Goal: Transaction & Acquisition: Purchase product/service

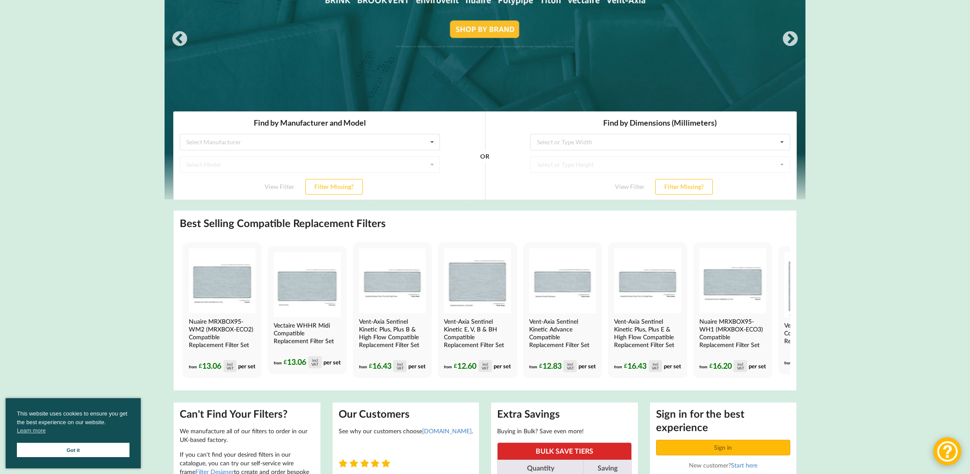
scroll to position [153, 0]
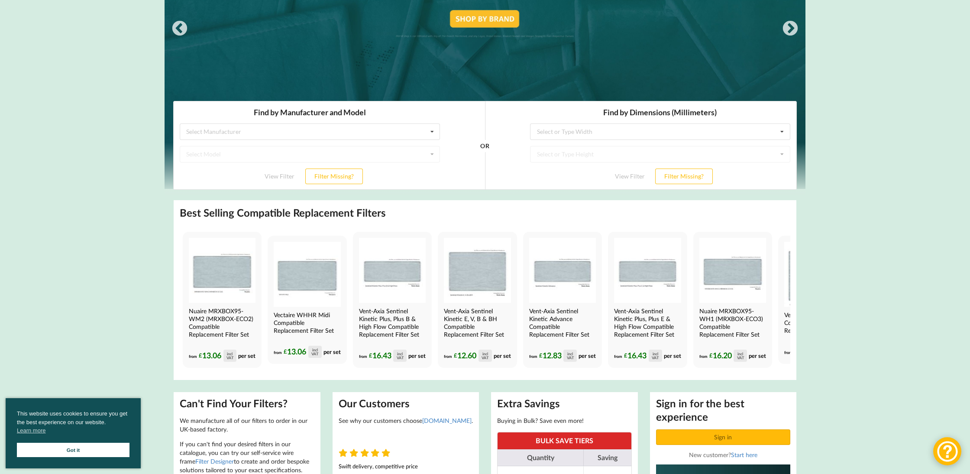
click at [296, 216] on h2 "Best Selling Compatible Replacement Filters" at bounding box center [283, 212] width 206 height 13
click at [351, 139] on div "Select Manufacturer Airflow Brink Brookvent Domus Envirovent Flakt Heatrae Sadi…" at bounding box center [310, 131] width 260 height 16
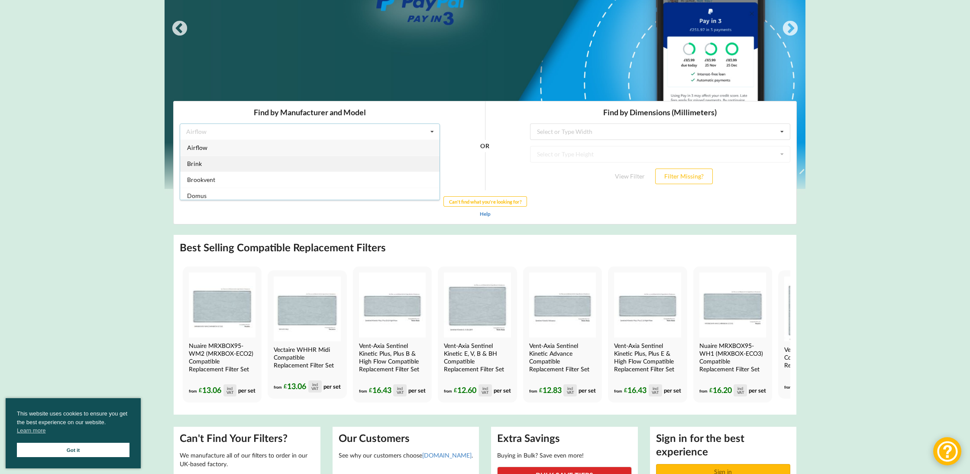
scroll to position [0, 0]
click at [434, 132] on icon at bounding box center [432, 132] width 13 height 16
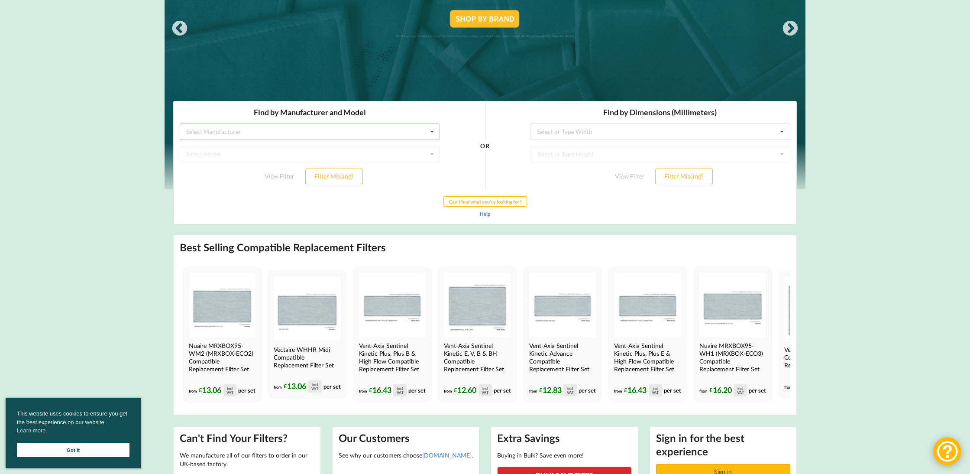
click at [342, 125] on div "Select Manufacturer Airflow Brink Brookvent Domus Envirovent Flakt Heatrae Sadi…" at bounding box center [310, 131] width 260 height 16
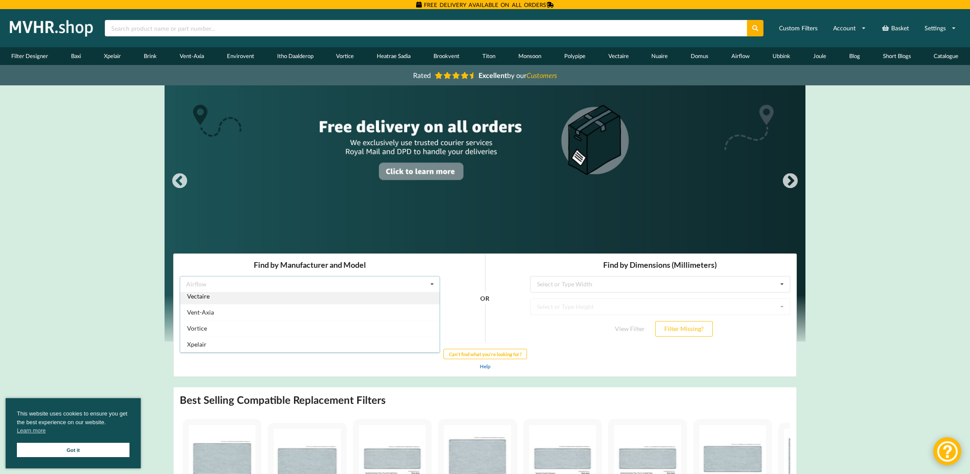
scroll to position [228, 0]
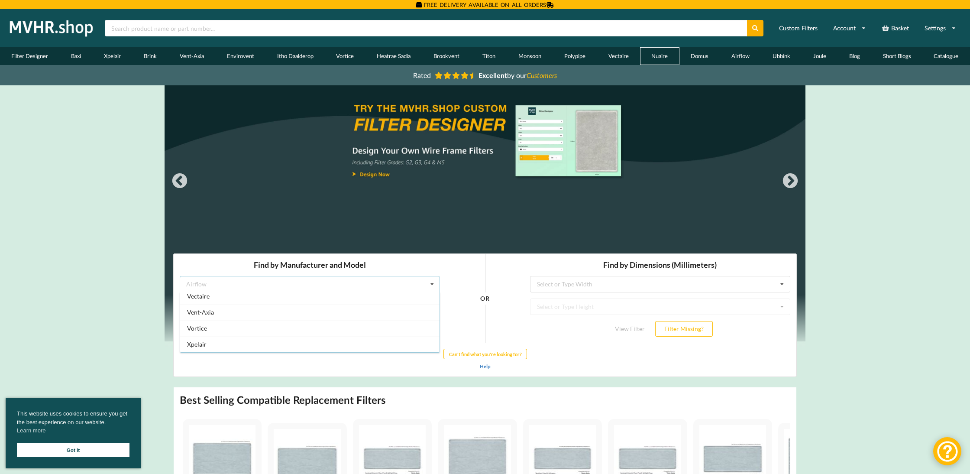
click at [662, 60] on link "Nuaire" at bounding box center [659, 56] width 39 height 18
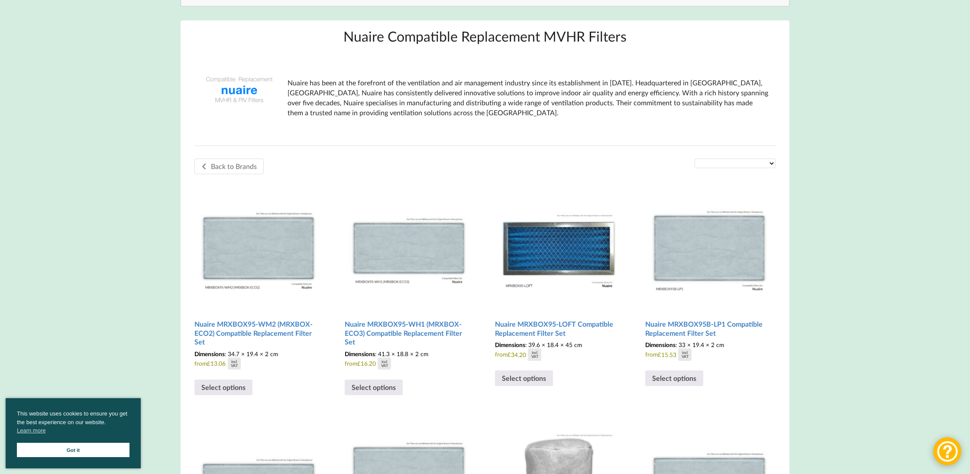
scroll to position [111, 0]
click at [700, 260] on img at bounding box center [710, 246] width 128 height 128
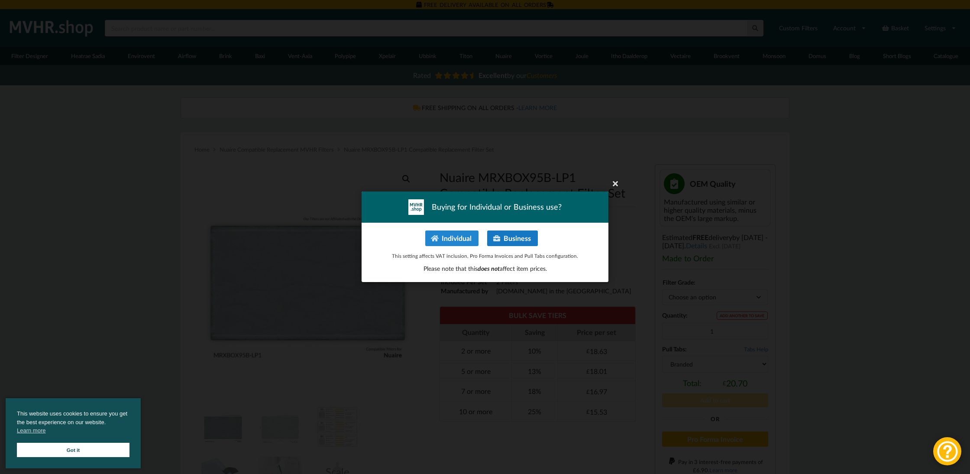
click at [506, 236] on button "Business" at bounding box center [512, 238] width 51 height 16
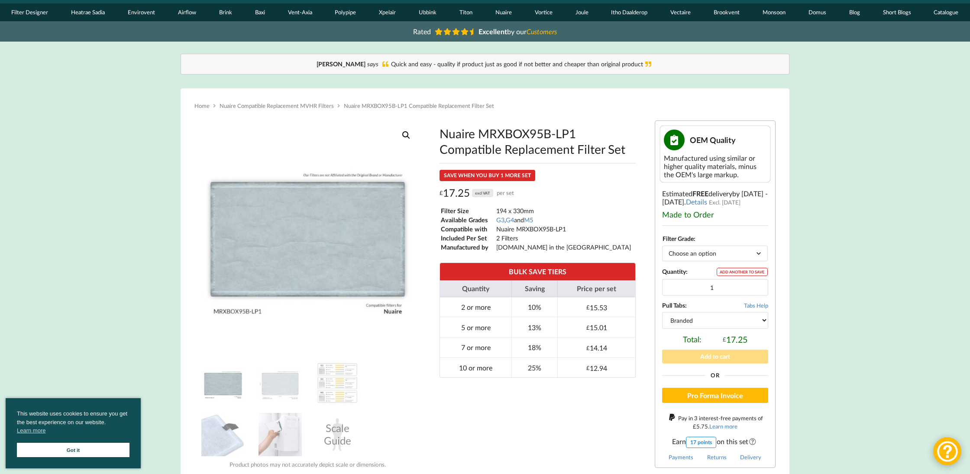
scroll to position [49, 0]
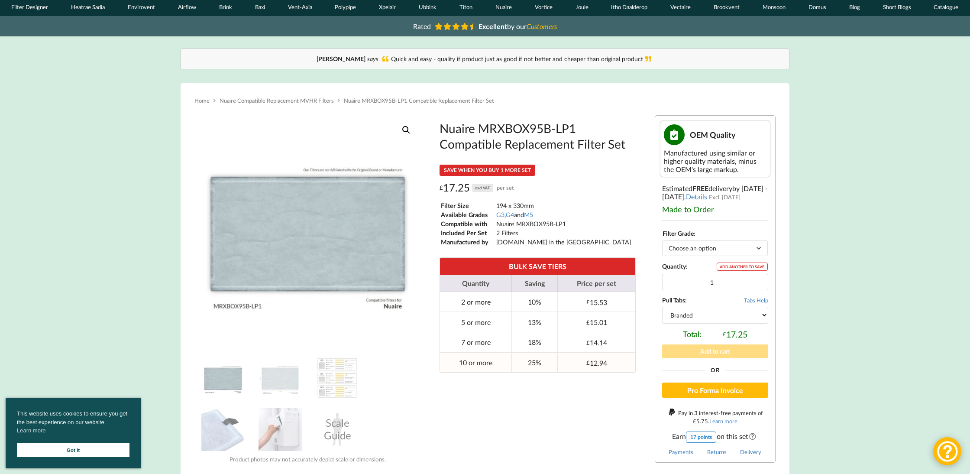
click at [482, 365] on td "10 or more" at bounding box center [475, 362] width 71 height 20
type input "10"
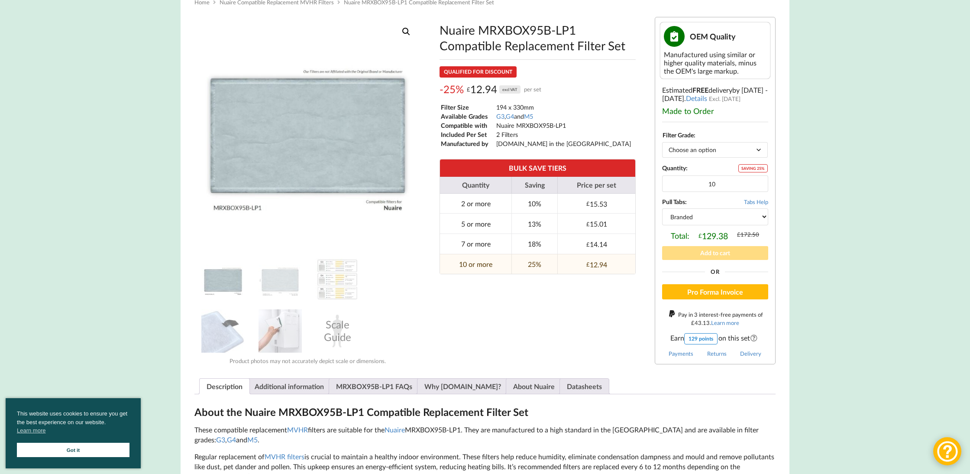
scroll to position [149, 0]
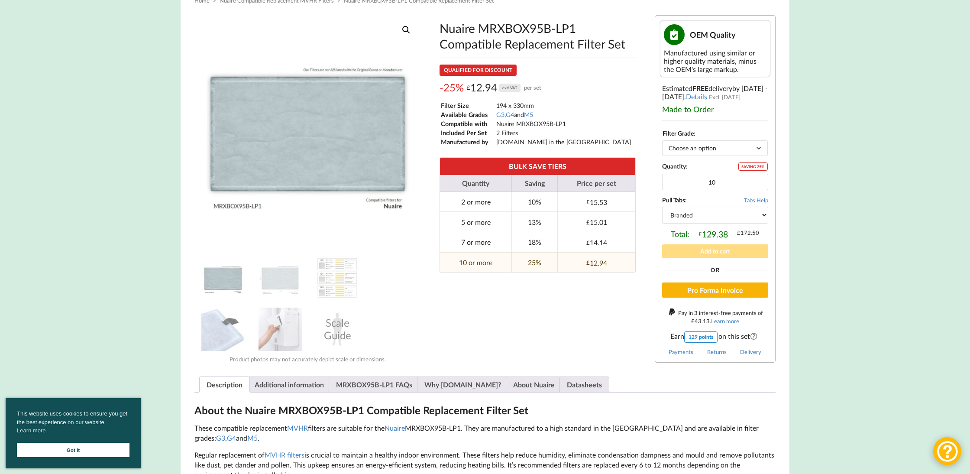
click at [708, 285] on button "Pro Forma Invoice" at bounding box center [715, 290] width 106 height 16
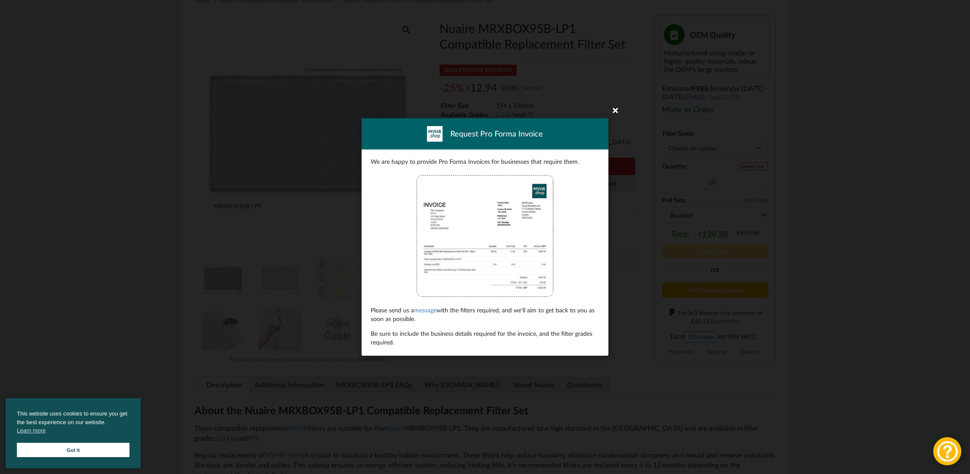
click at [617, 112] on icon at bounding box center [616, 110] width 14 height 14
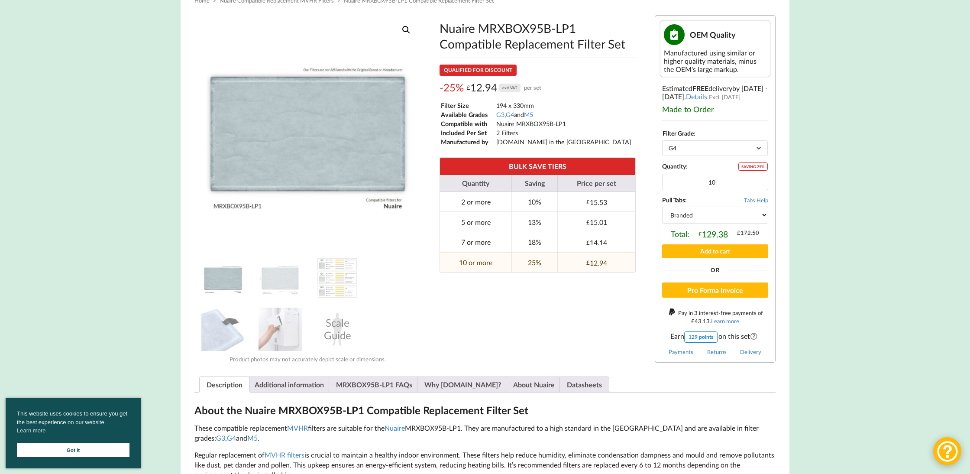
select select "G4"
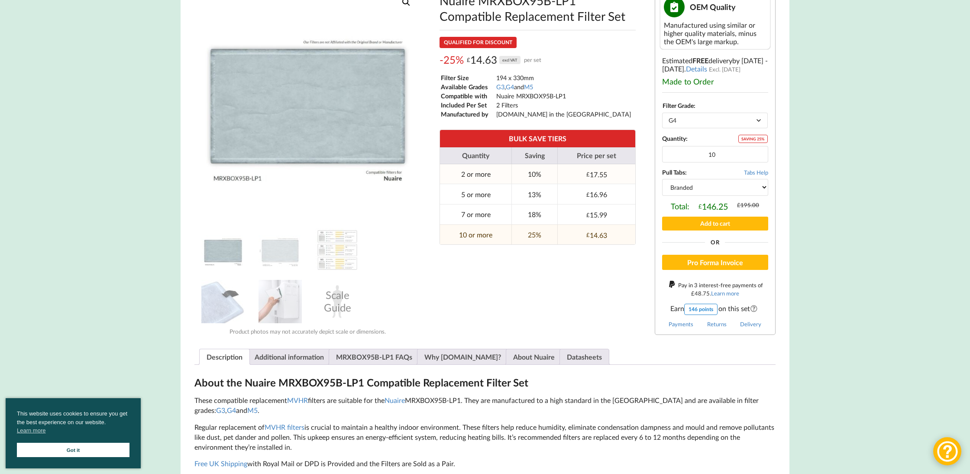
scroll to position [184, 0]
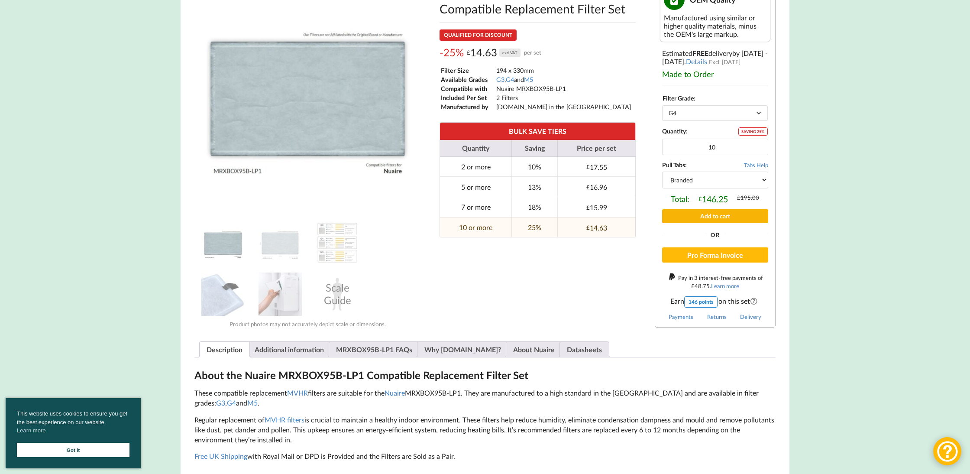
click at [713, 210] on button "Add to cart" at bounding box center [715, 215] width 106 height 13
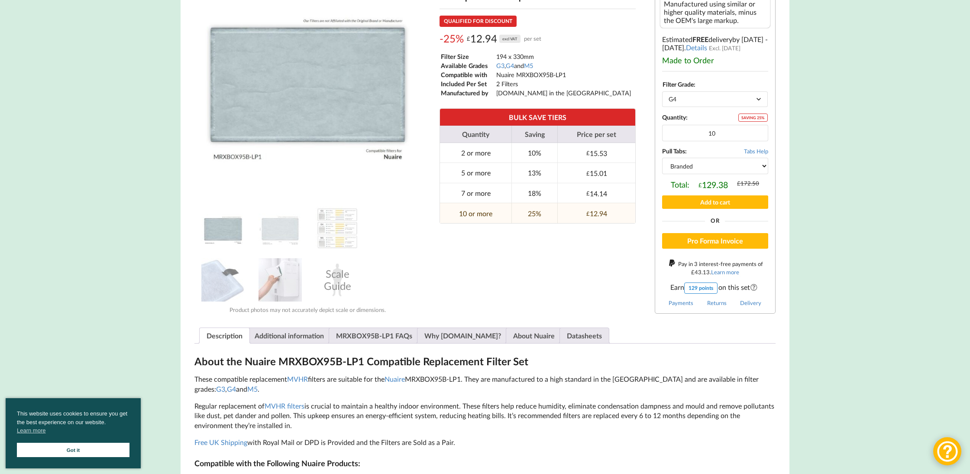
scroll to position [244, 0]
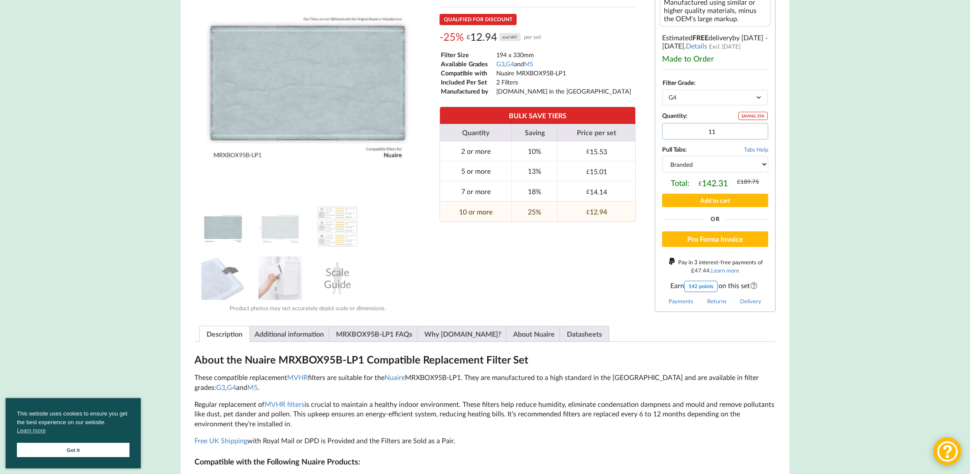
click at [757, 128] on input "11" at bounding box center [715, 131] width 106 height 16
type input "12"
click at [757, 128] on input "12" at bounding box center [715, 131] width 106 height 16
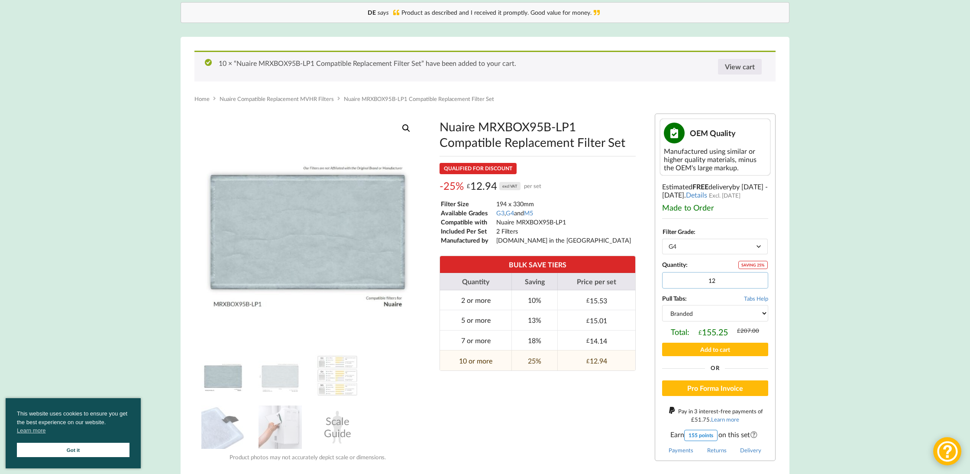
scroll to position [96, 0]
click at [737, 66] on link "View cart" at bounding box center [740, 66] width 44 height 16
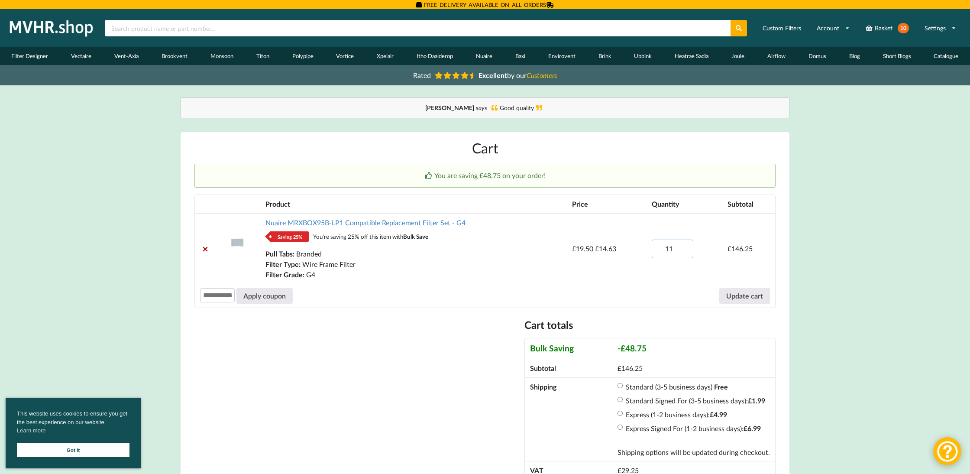
click at [684, 246] on input "11" at bounding box center [673, 249] width 42 height 19
type input "12"
click at [684, 246] on input "12" at bounding box center [673, 249] width 42 height 19
click at [734, 295] on button "Update cart" at bounding box center [745, 296] width 51 height 16
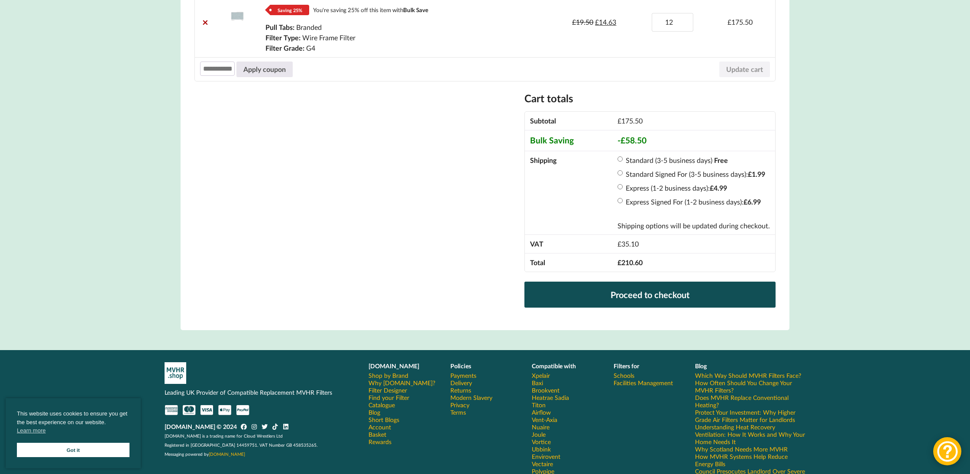
scroll to position [244, 0]
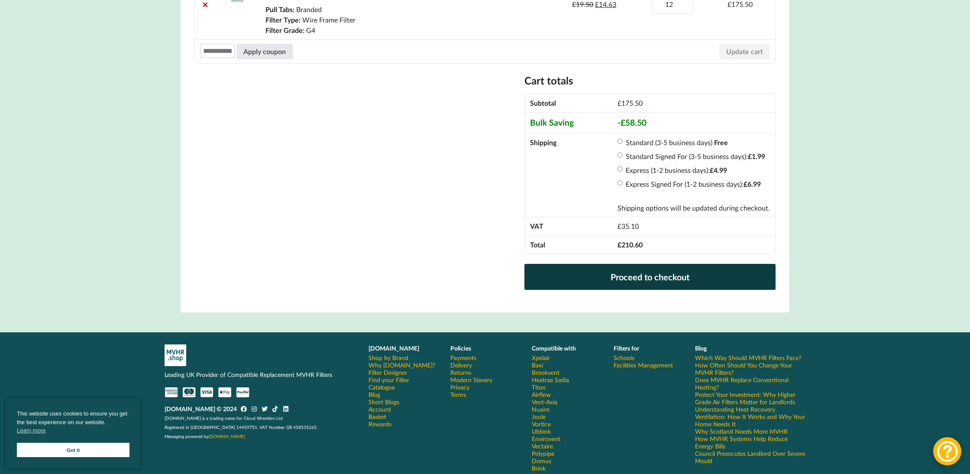
click at [633, 275] on link "Proceed to checkout" at bounding box center [650, 277] width 251 height 26
click at [672, 277] on link "Proceed to checkout" at bounding box center [650, 277] width 251 height 26
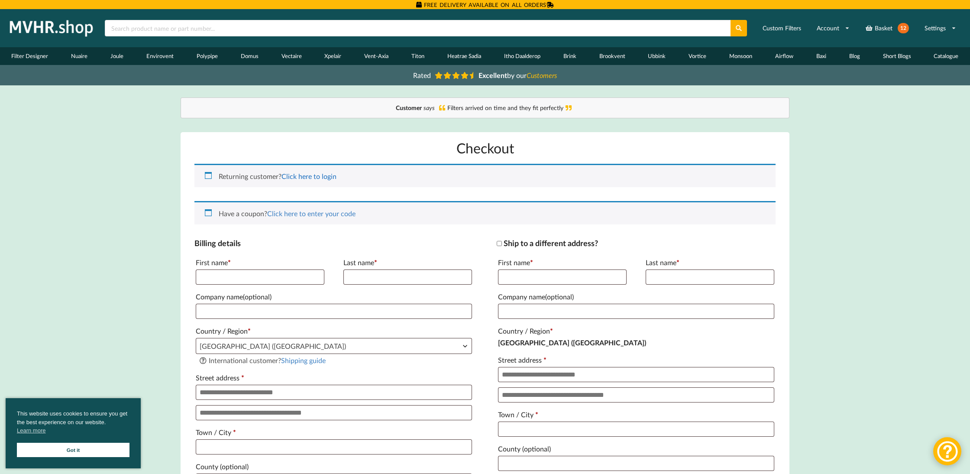
click at [314, 174] on link "Click here to login" at bounding box center [309, 176] width 55 height 8
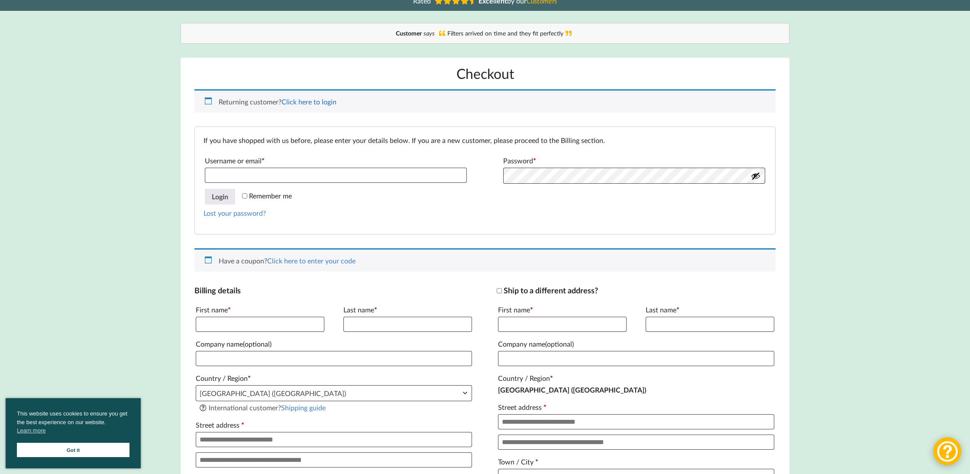
scroll to position [179, 0]
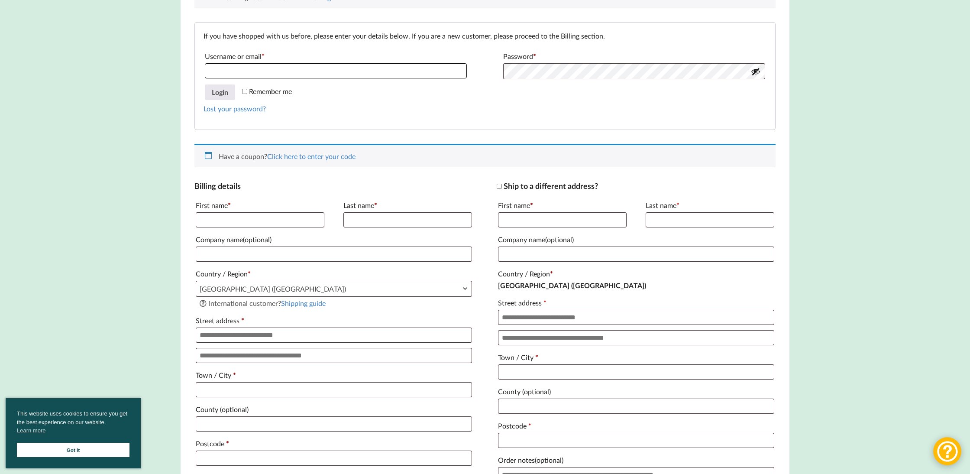
click at [461, 71] on input "Username or email * Required" at bounding box center [336, 70] width 262 height 15
click at [336, 70] on input "Username or email * Required" at bounding box center [336, 70] width 262 height 15
type input "*"
type input "**********"
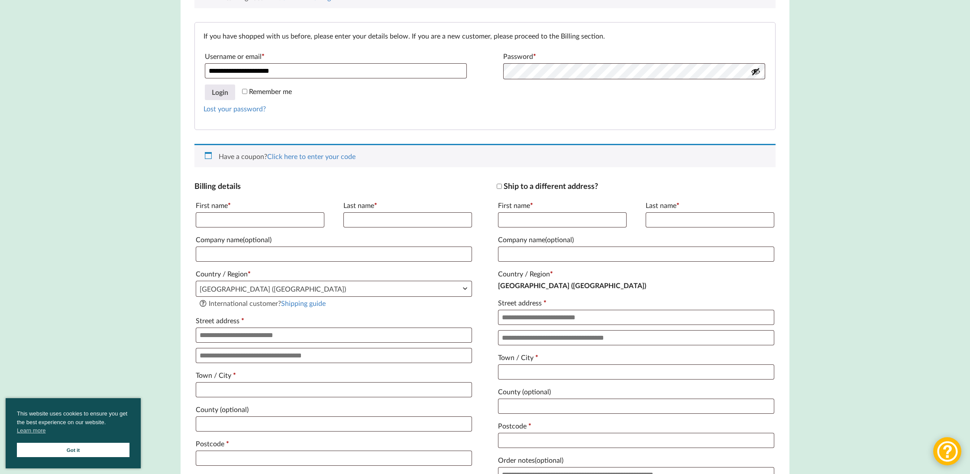
click at [415, 104] on p "Lost your password?" at bounding box center [485, 109] width 563 height 10
click at [743, 90] on p "Remember me Login" at bounding box center [485, 92] width 563 height 18
click at [224, 93] on button "Login" at bounding box center [220, 92] width 30 height 16
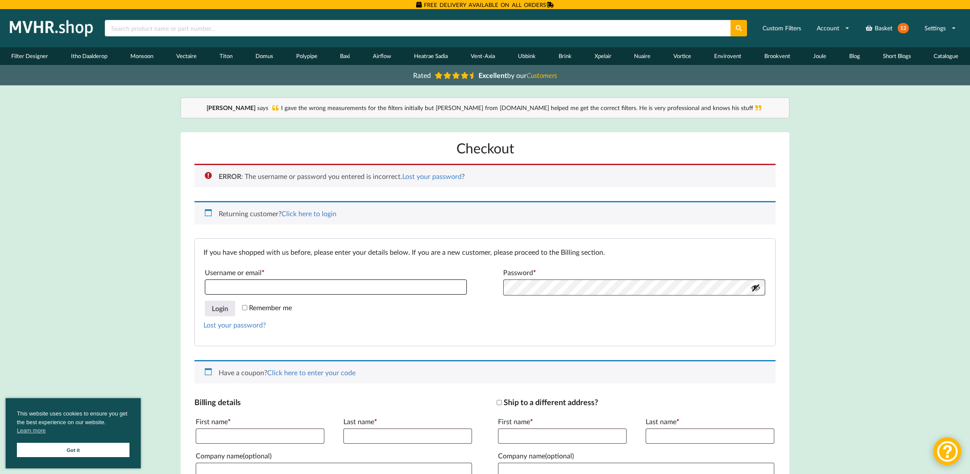
type input "**********"
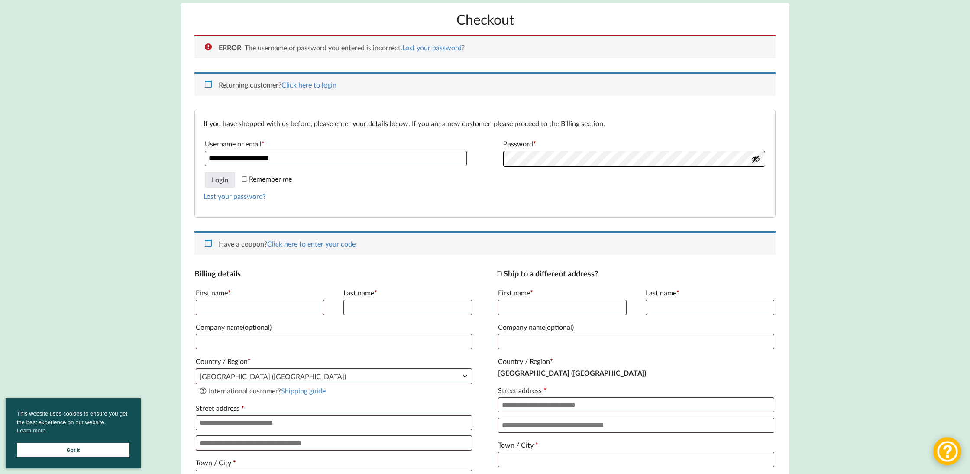
scroll to position [129, 0]
click at [55, 451] on link "Got it" at bounding box center [73, 450] width 113 height 14
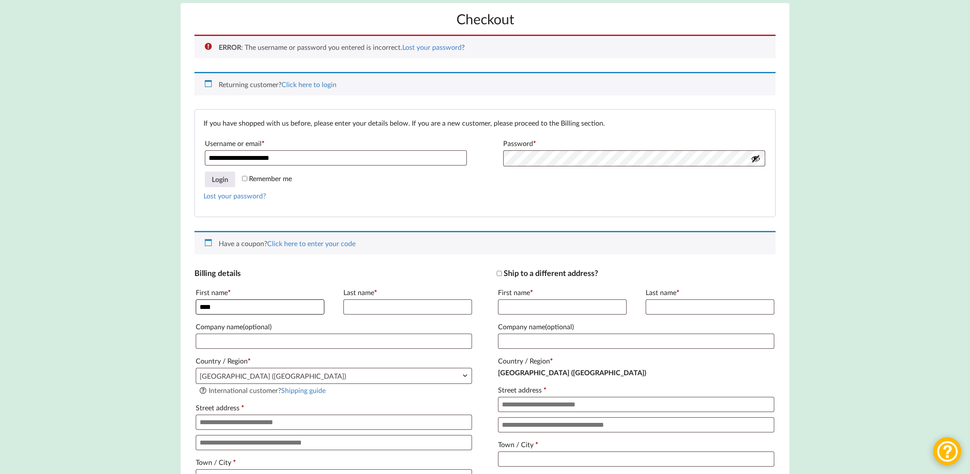
type input "****"
type input "******"
type input "*********"
click at [380, 413] on label "Street address *" at bounding box center [334, 408] width 276 height 14
click at [380, 415] on input "Street address *" at bounding box center [334, 422] width 276 height 15
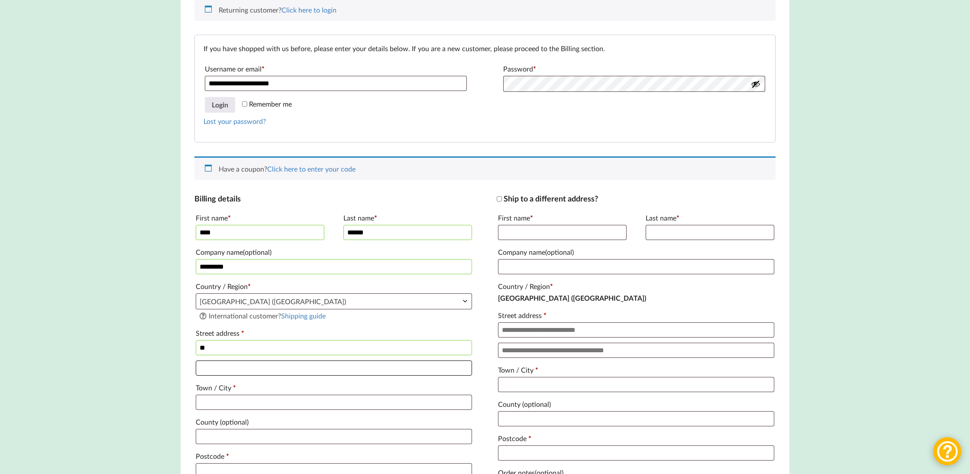
scroll to position [204, 0]
click at [232, 349] on input "**" at bounding box center [334, 347] width 276 height 15
type input "**********"
type input "*******"
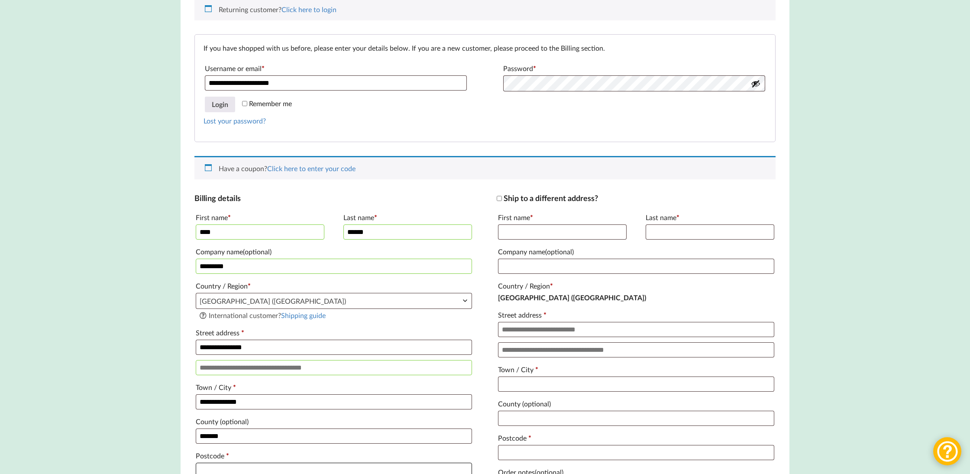
type input "********"
type input "**********"
type input "*******"
type input "********"
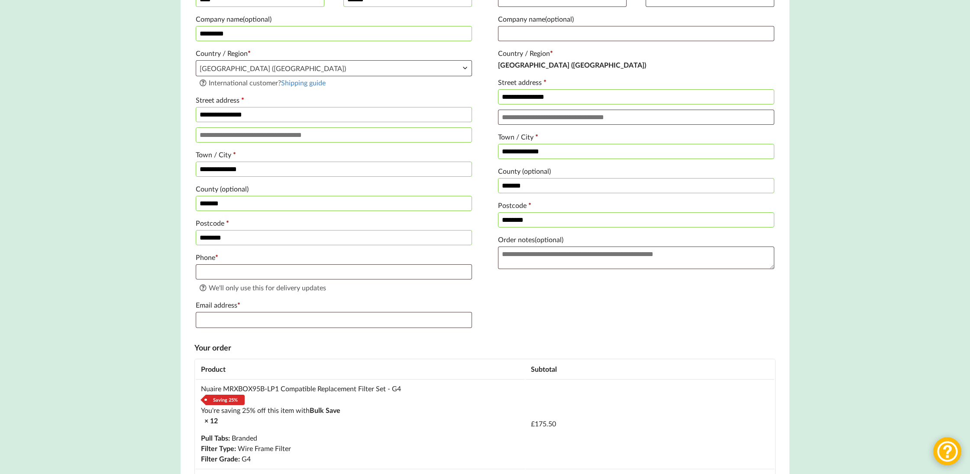
scroll to position [438, 0]
type input "**********"
type input "mike@enviroair-mvhr.com"
click at [394, 346] on form "**********" at bounding box center [485, 404] width 581 height 888
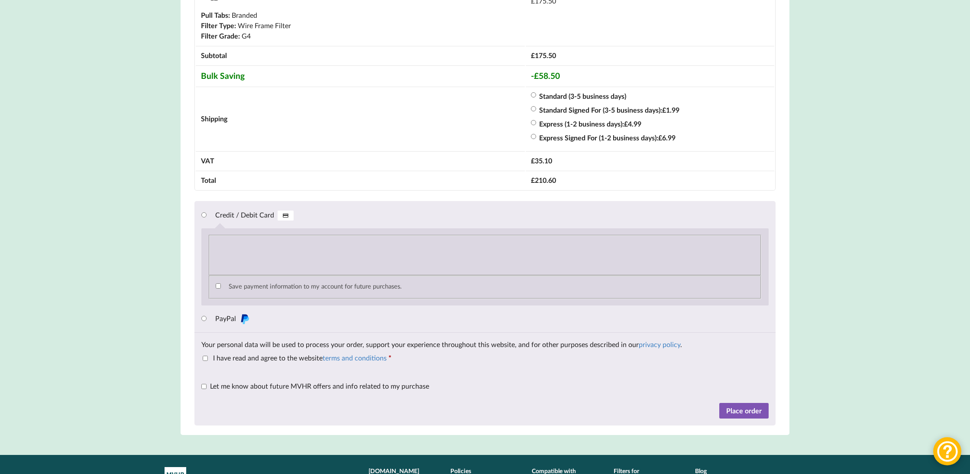
scroll to position [860, 0]
click at [740, 414] on button "Place order" at bounding box center [744, 410] width 49 height 16
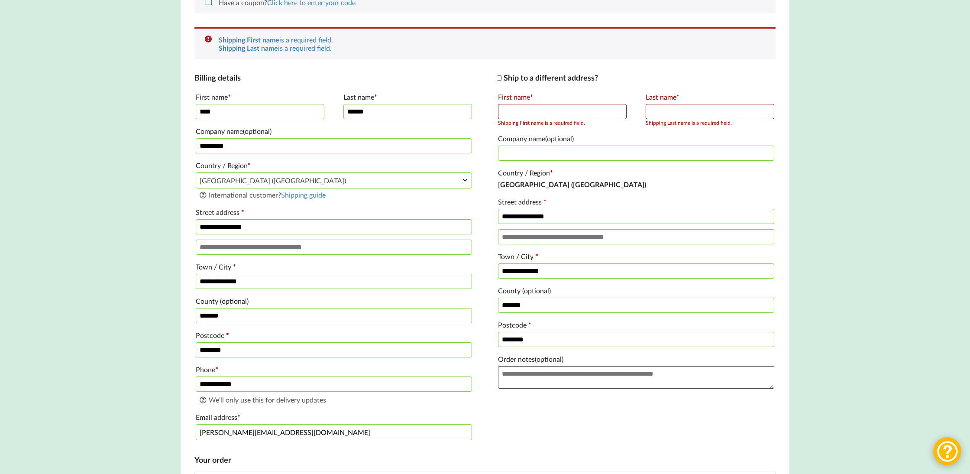
scroll to position [315, 0]
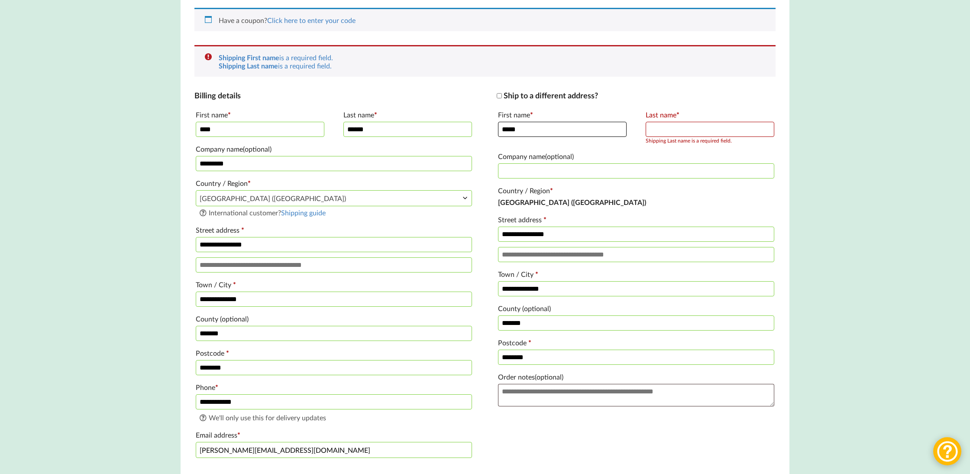
type input "*****"
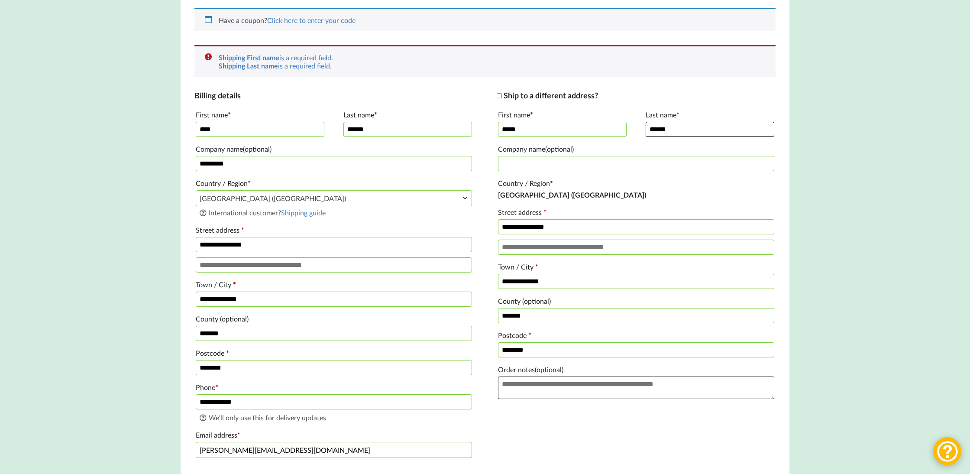
type input "******"
click at [683, 190] on label "Country / Region *" at bounding box center [636, 183] width 276 height 14
type input "*********"
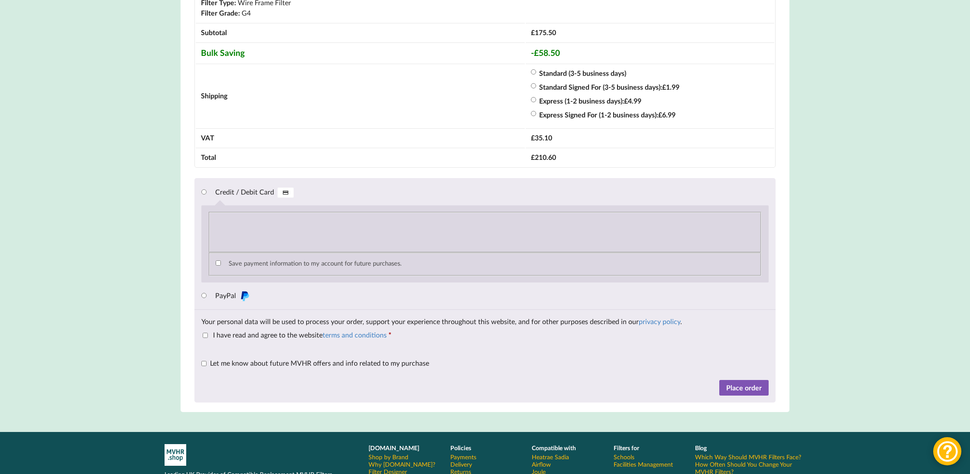
scroll to position [889, 0]
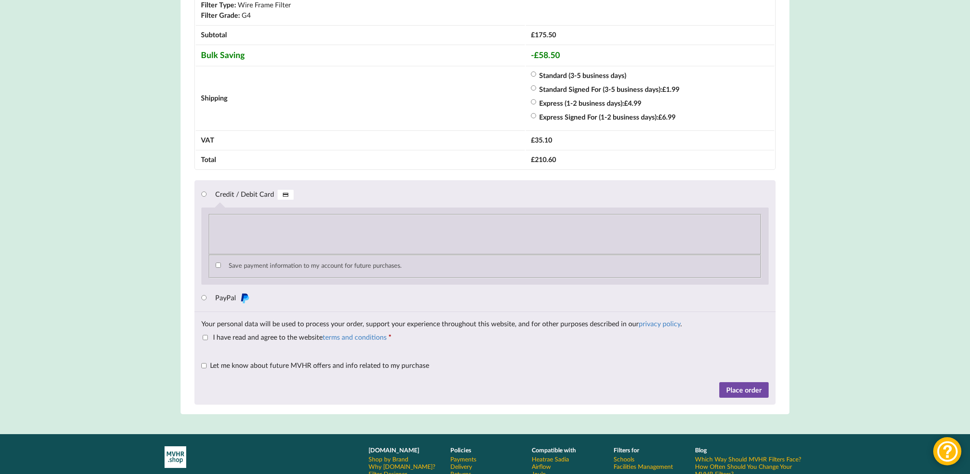
click at [740, 398] on button "Place order" at bounding box center [744, 390] width 49 height 16
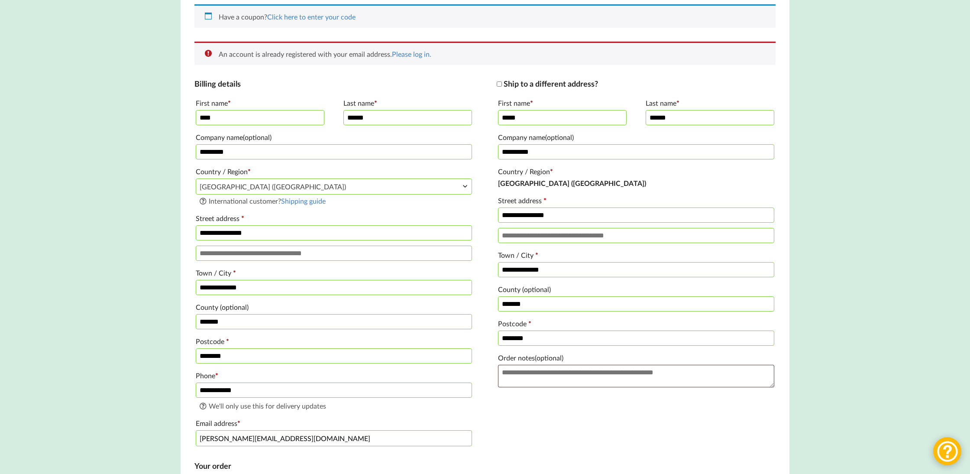
scroll to position [315, 0]
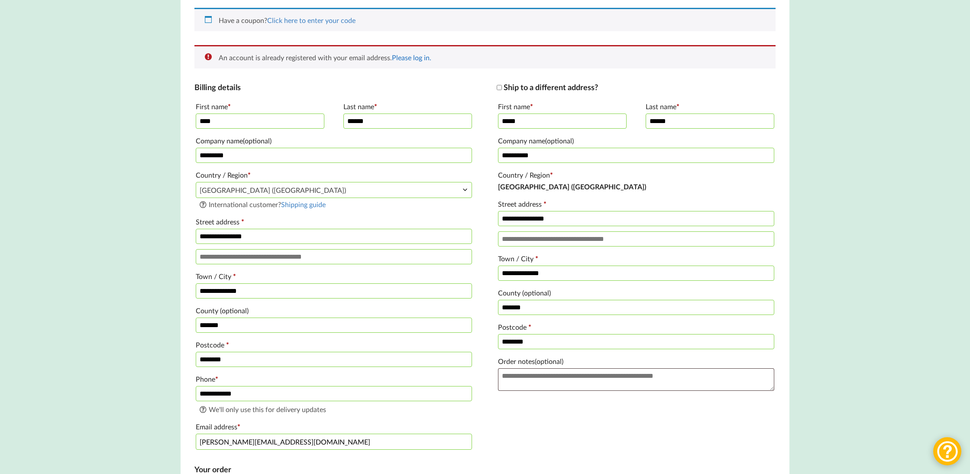
click at [409, 57] on link "Please log in." at bounding box center [411, 57] width 39 height 8
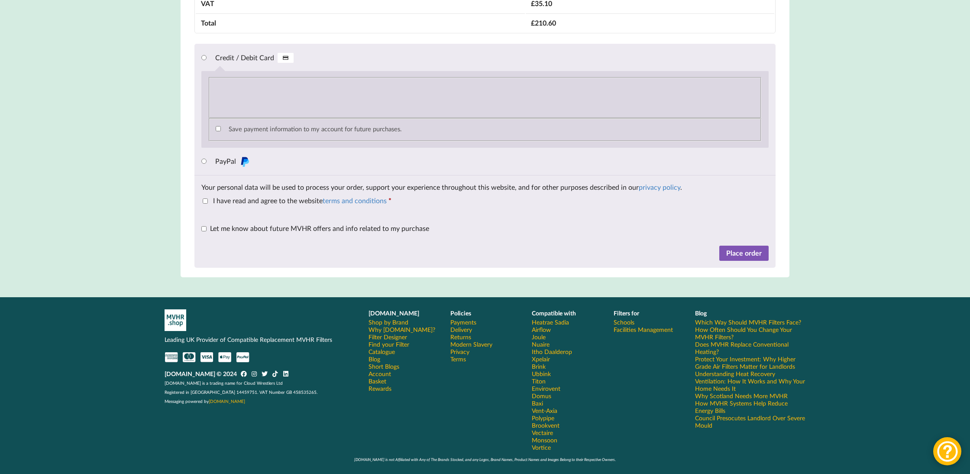
scroll to position [900, 0]
click at [740, 255] on button "Place order" at bounding box center [744, 254] width 49 height 16
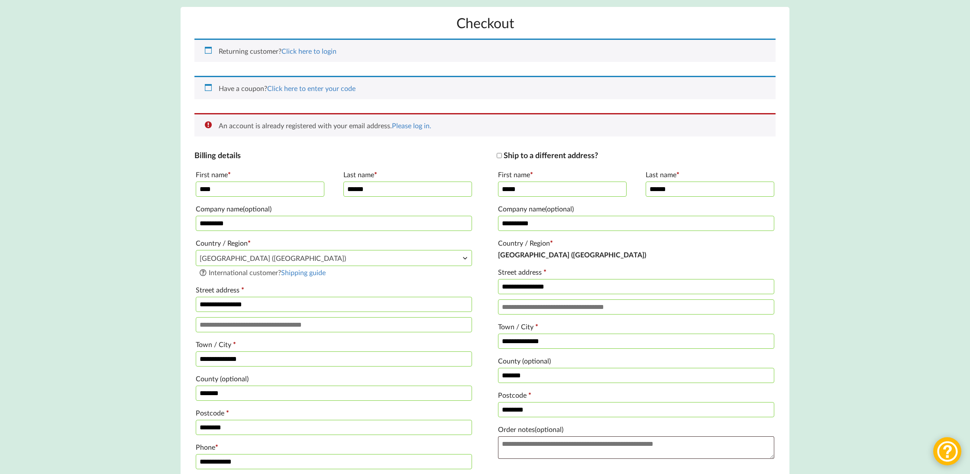
scroll to position [122, 0]
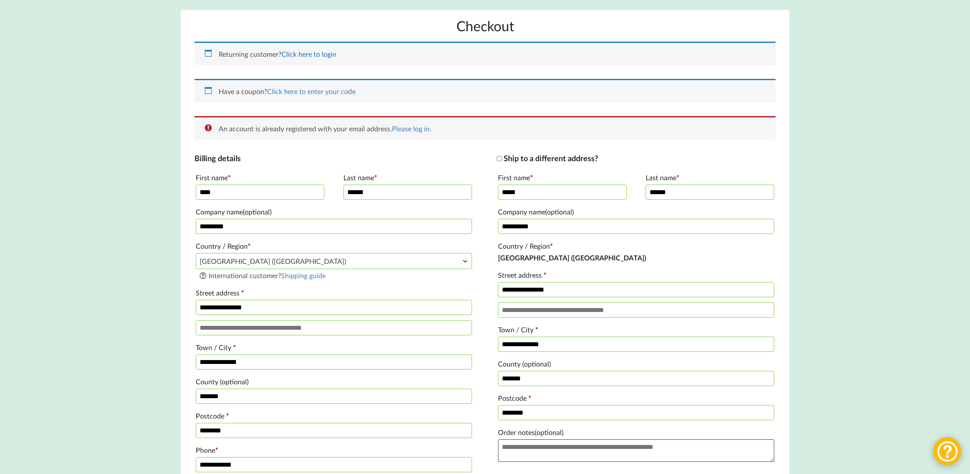
click at [302, 53] on link "Click here to login" at bounding box center [309, 54] width 55 height 8
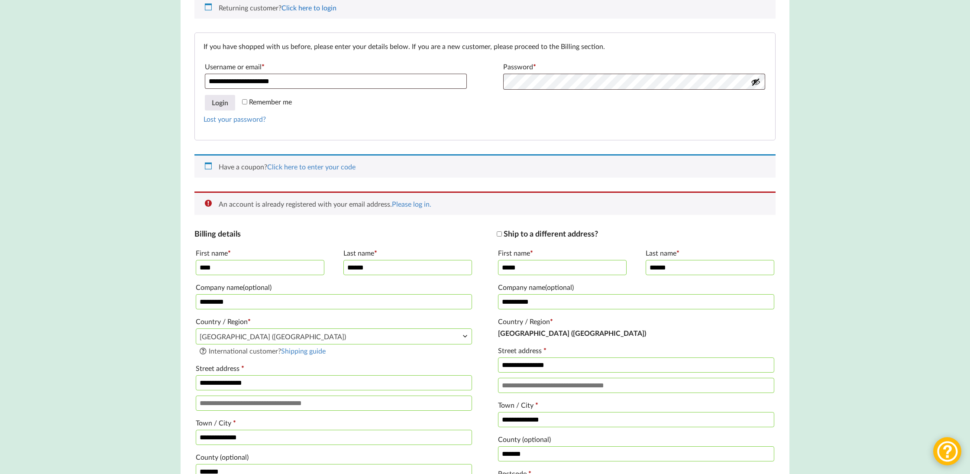
scroll to position [179, 0]
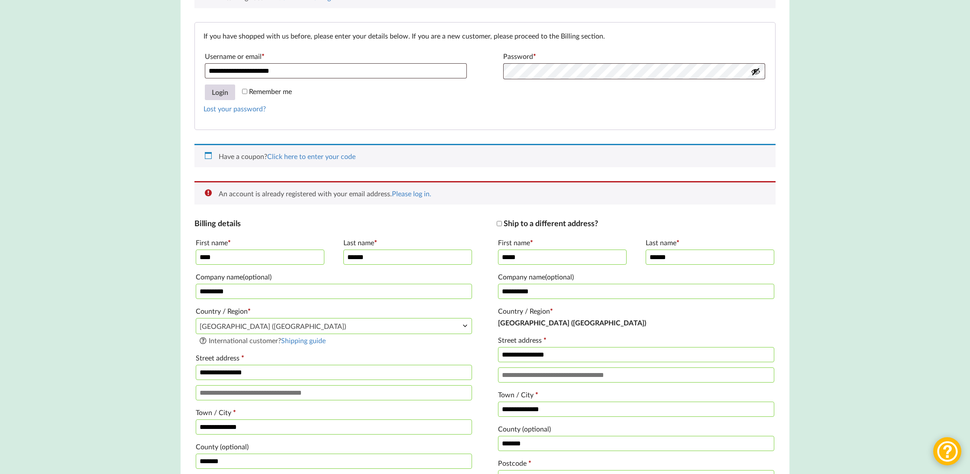
click at [223, 92] on button "Login" at bounding box center [220, 92] width 30 height 16
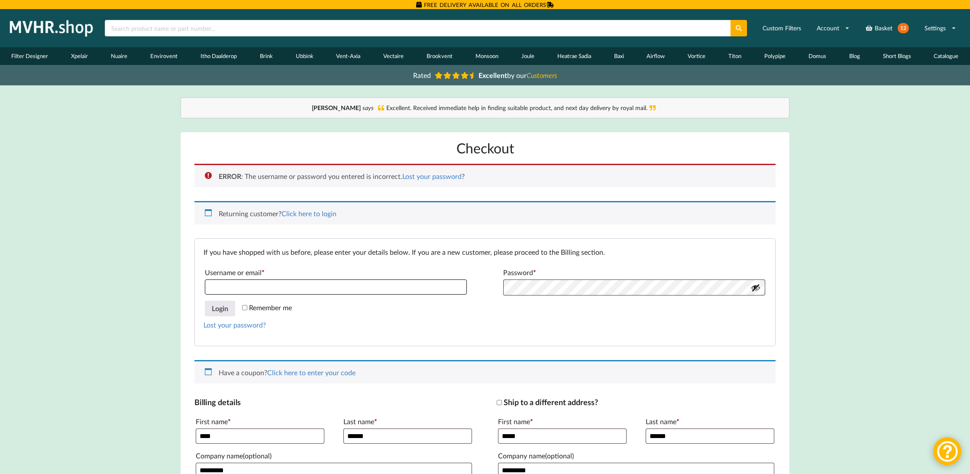
type input "**********"
click at [220, 308] on button "Login" at bounding box center [220, 309] width 30 height 16
type input "**********"
click at [231, 322] on link "Lost your password?" at bounding box center [235, 325] width 62 height 8
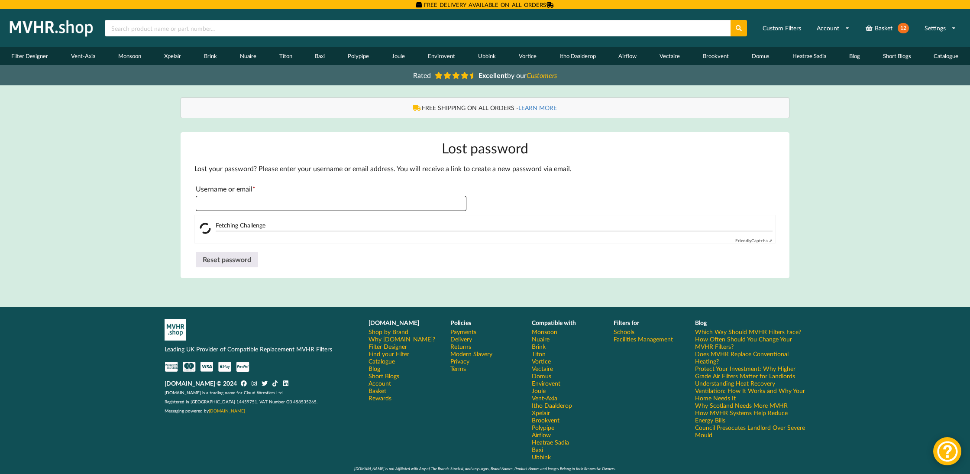
click at [267, 204] on input "Username or email * Required" at bounding box center [331, 203] width 271 height 15
type input "**********"
click at [249, 257] on button "Reset password" at bounding box center [227, 260] width 62 height 16
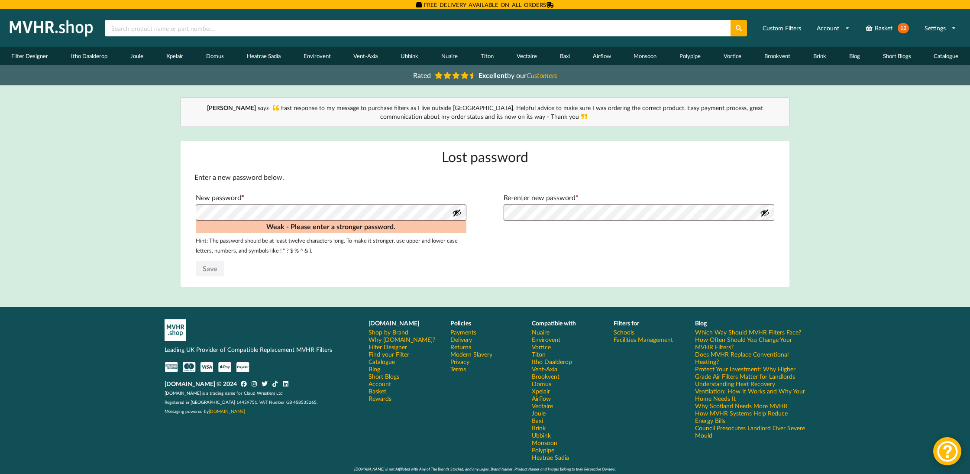
click at [634, 255] on form "Enter a new password below. New password * Required Weak - Please enter a stron…" at bounding box center [485, 224] width 581 height 105
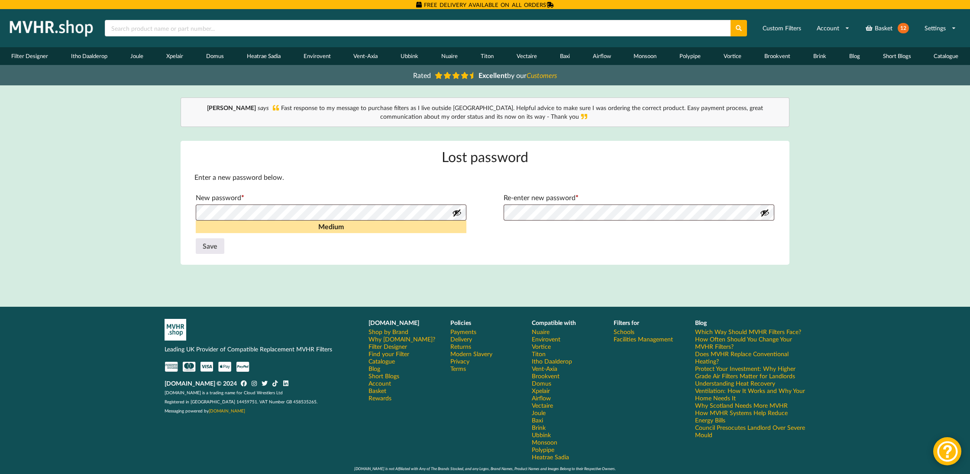
click at [538, 237] on p "Save" at bounding box center [485, 246] width 581 height 18
click at [215, 242] on button "Save" at bounding box center [210, 246] width 29 height 16
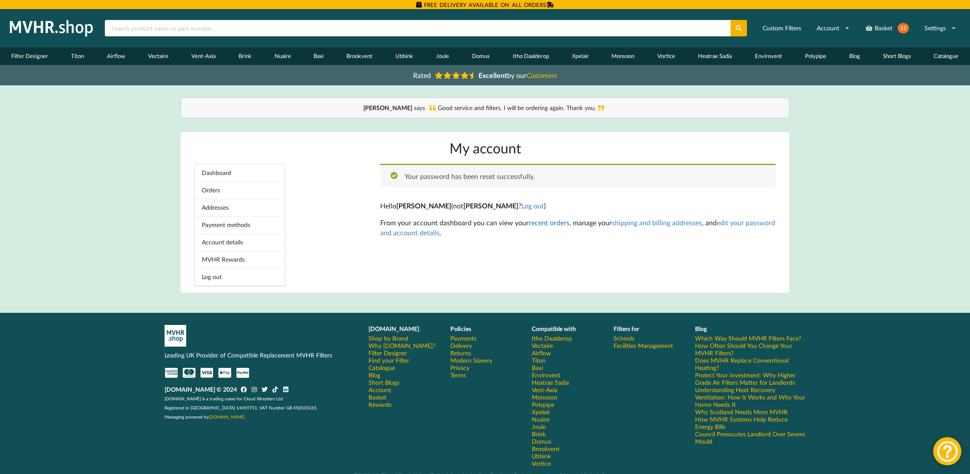
click at [542, 223] on link "recent orders" at bounding box center [549, 222] width 41 height 8
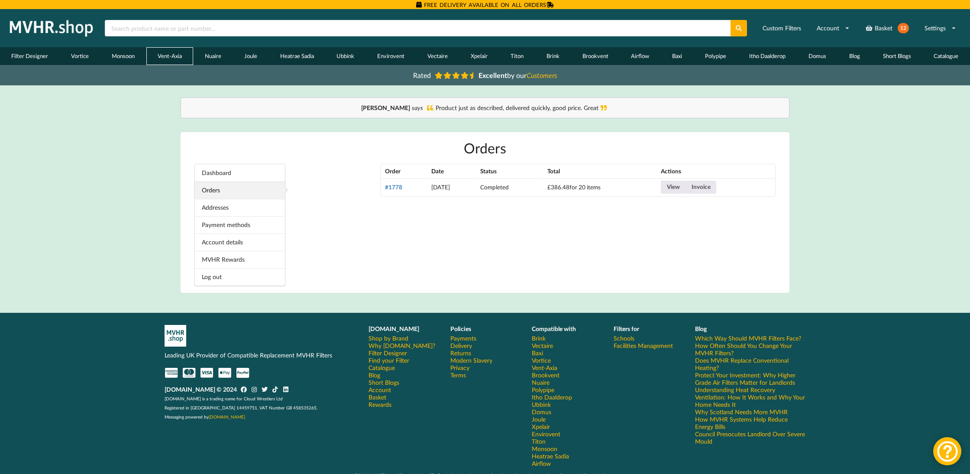
click at [172, 57] on link "Vent-Axia" at bounding box center [169, 56] width 47 height 18
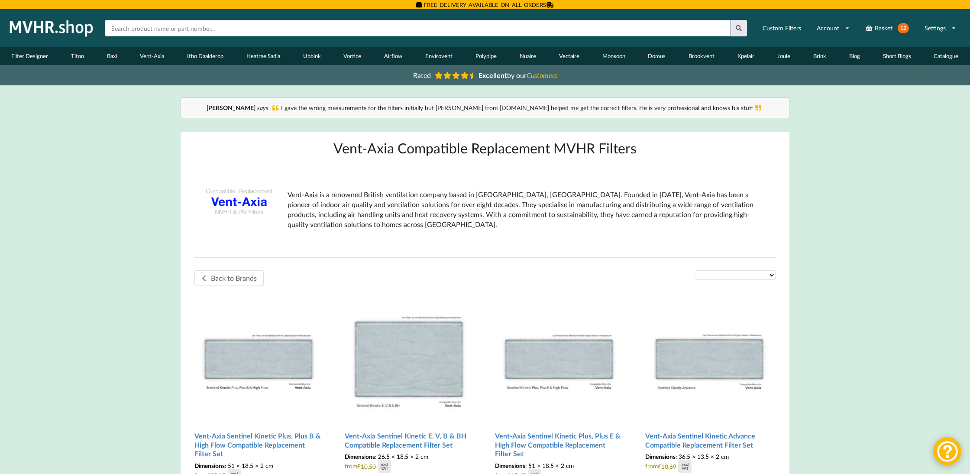
click at [141, 30] on input "text" at bounding box center [418, 28] width 626 height 16
type input "nu"
click at [531, 60] on link "Nuaire" at bounding box center [527, 56] width 39 height 18
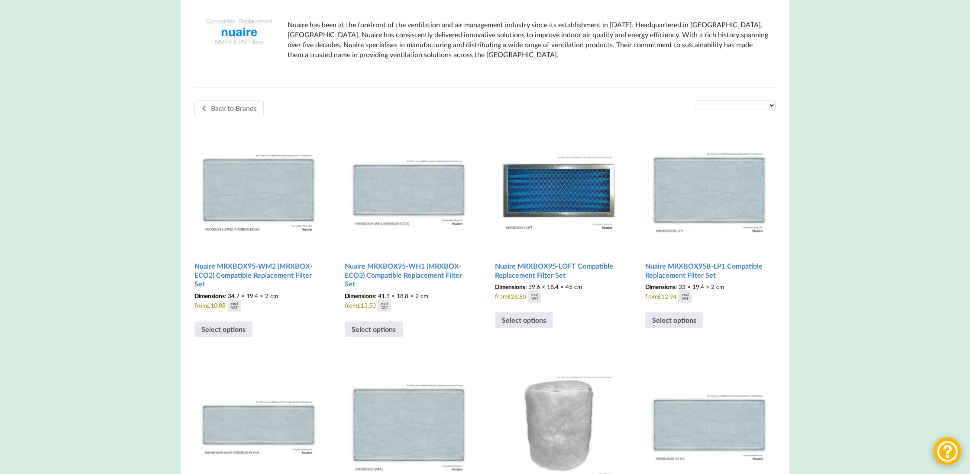
scroll to position [162, 0]
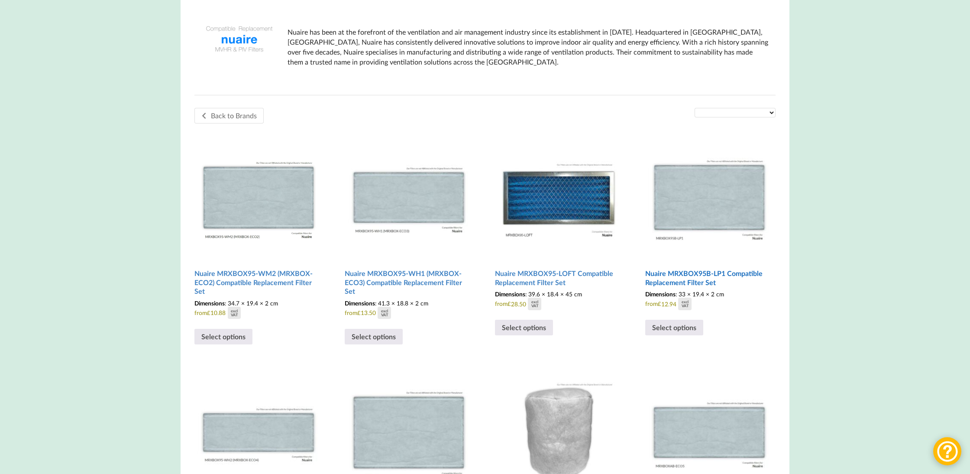
click at [692, 205] on img at bounding box center [710, 194] width 128 height 128
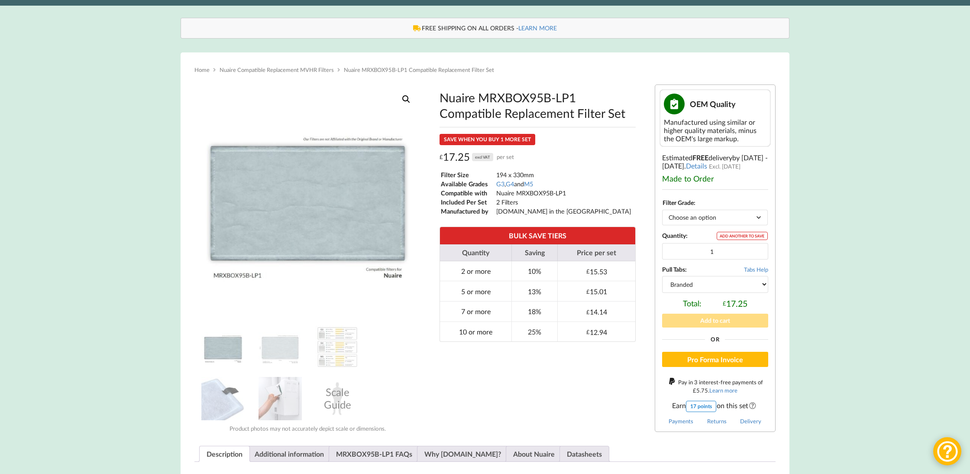
scroll to position [81, 0]
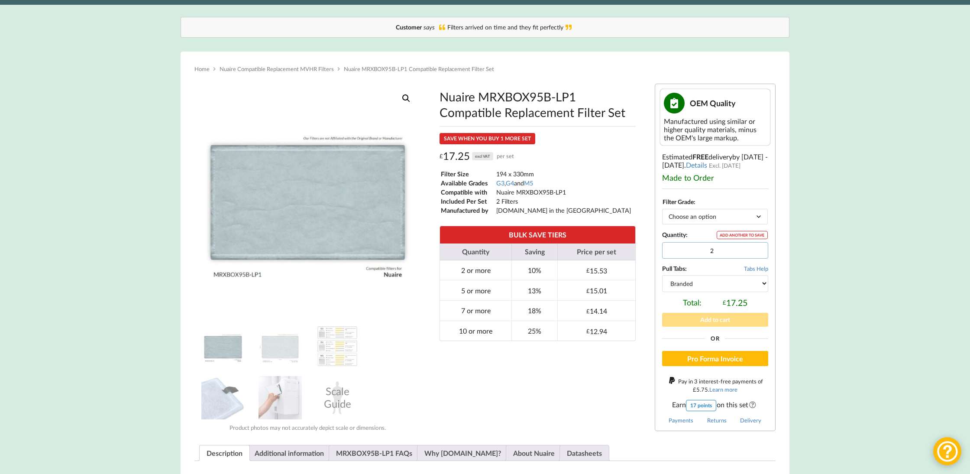
click at [759, 248] on input "2" at bounding box center [715, 250] width 106 height 16
click at [759, 248] on input "3" at bounding box center [715, 250] width 106 height 16
click at [759, 248] on input "4" at bounding box center [715, 250] width 106 height 16
click at [759, 248] on input "5" at bounding box center [715, 250] width 106 height 16
click at [759, 248] on input "6" at bounding box center [715, 250] width 106 height 16
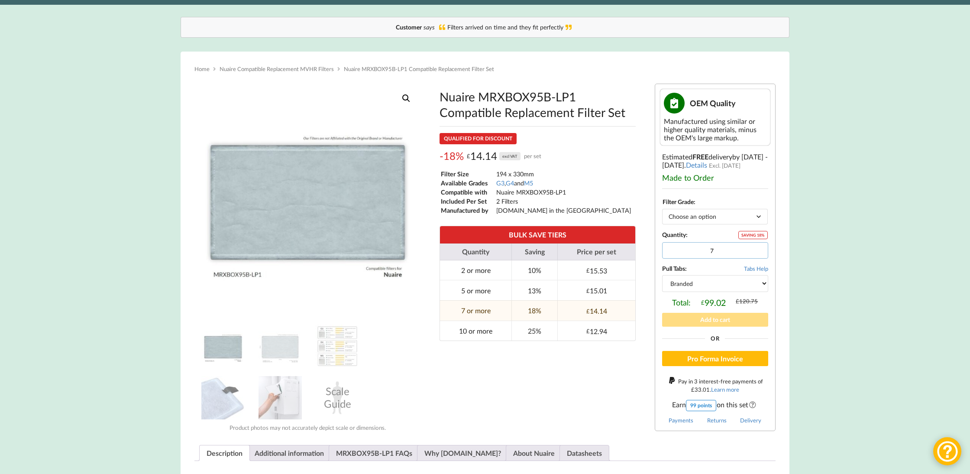
click at [759, 248] on input "7" at bounding box center [715, 250] width 106 height 16
click at [759, 248] on input "8" at bounding box center [715, 250] width 106 height 16
click at [759, 248] on input "9" at bounding box center [715, 250] width 106 height 16
click at [759, 248] on input "10" at bounding box center [715, 250] width 106 height 16
click at [759, 248] on input "11" at bounding box center [715, 250] width 106 height 16
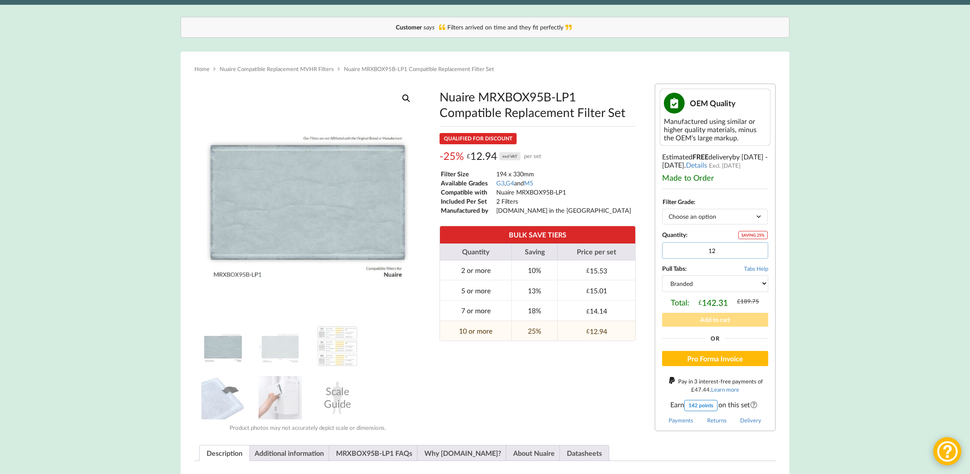
click at [759, 248] on input "12" at bounding box center [715, 250] width 106 height 16
type input "13"
click at [759, 248] on input "13" at bounding box center [715, 250] width 106 height 16
select select "G4"
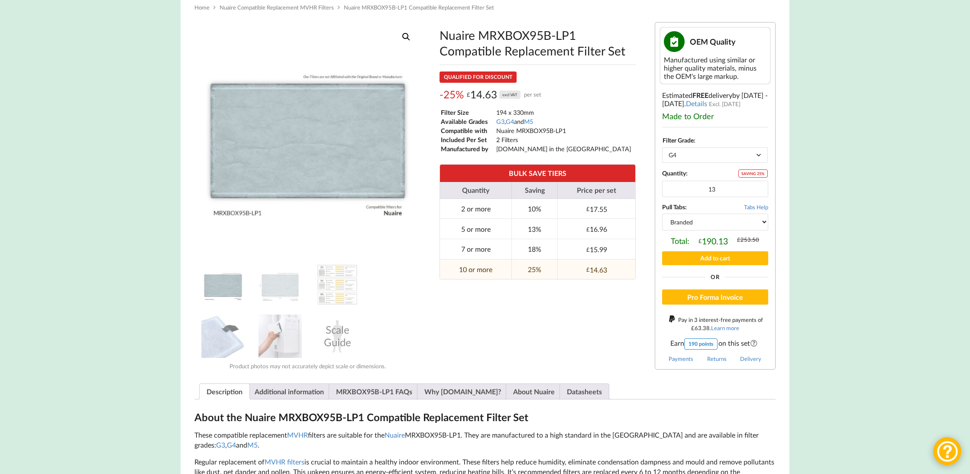
scroll to position [146, 0]
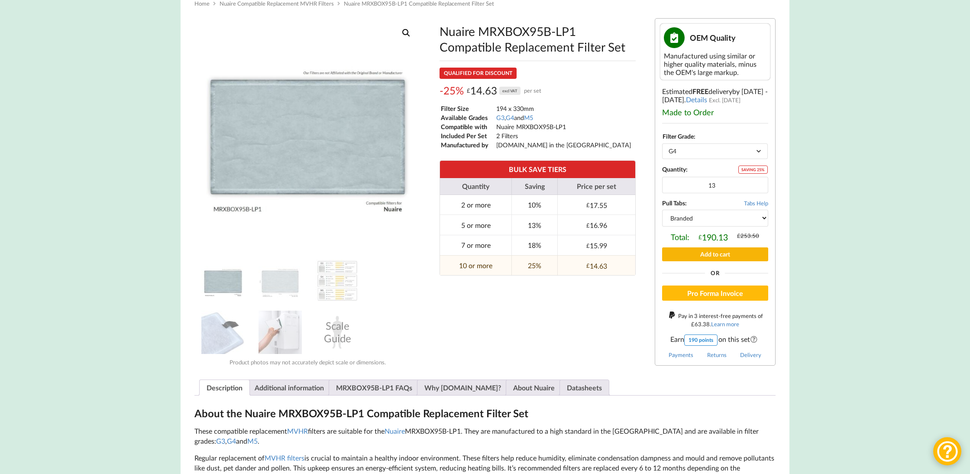
click at [711, 247] on button "Add to cart" at bounding box center [715, 253] width 106 height 13
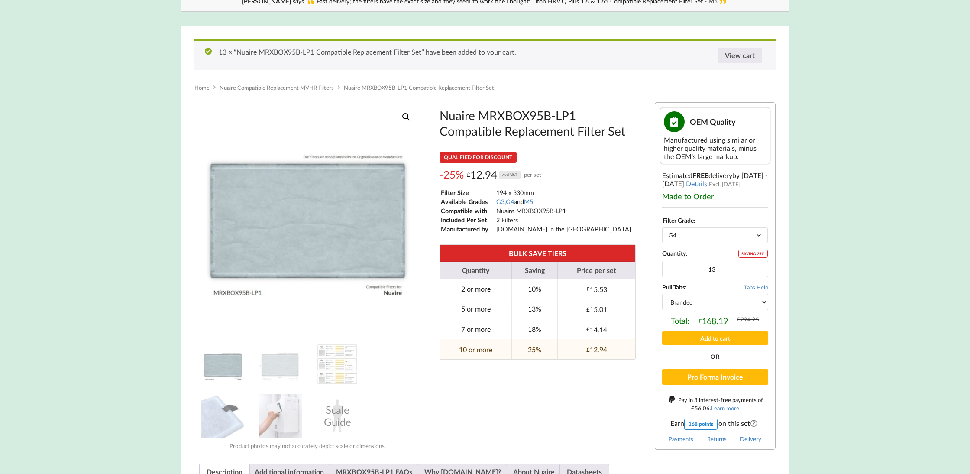
scroll to position [106, 0]
type input "14"
click at [758, 266] on input "14" at bounding box center [715, 269] width 106 height 16
click at [695, 332] on button "Add to cart" at bounding box center [715, 338] width 106 height 13
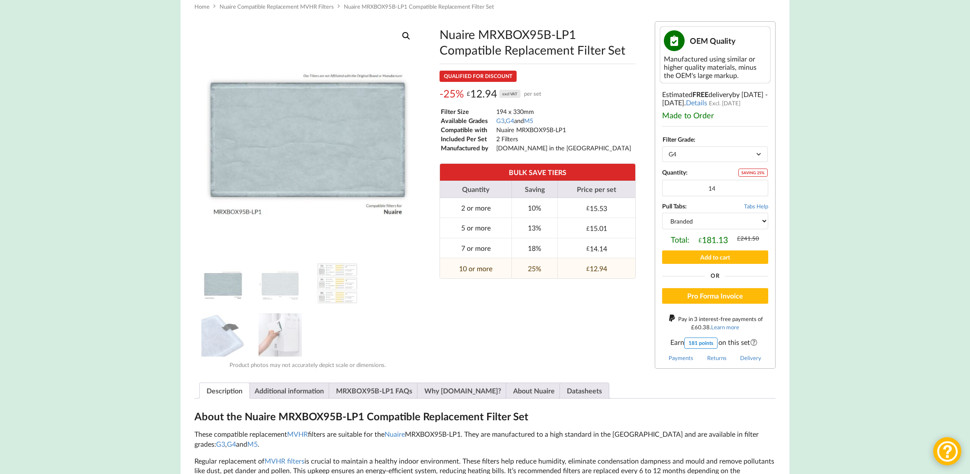
scroll to position [102, 0]
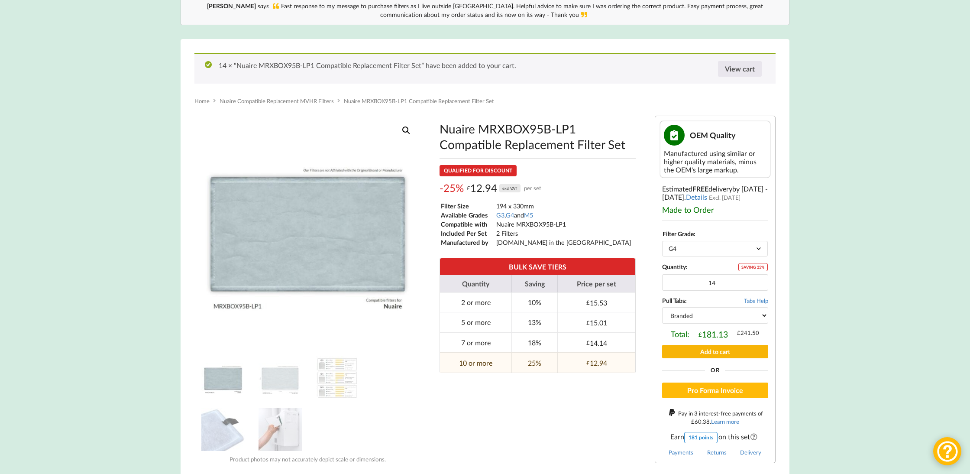
click at [704, 345] on button "Add to cart" at bounding box center [715, 351] width 106 height 13
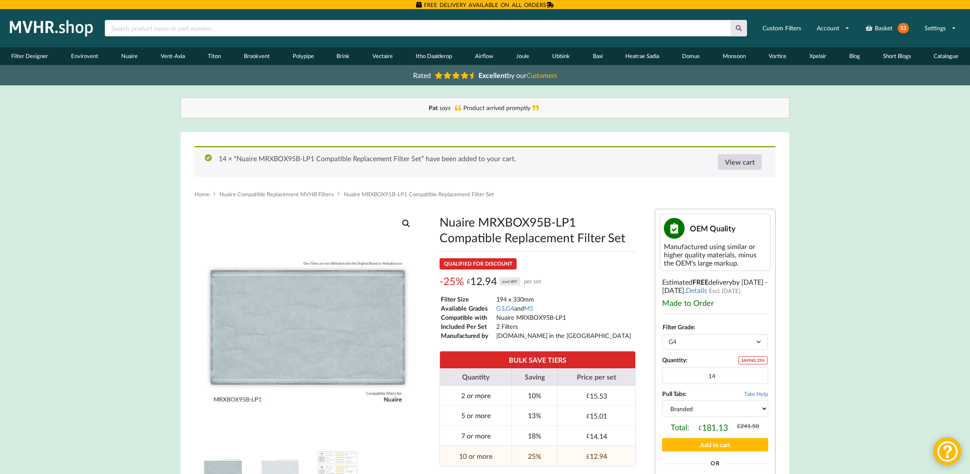
click at [744, 161] on link "View cart" at bounding box center [740, 162] width 44 height 16
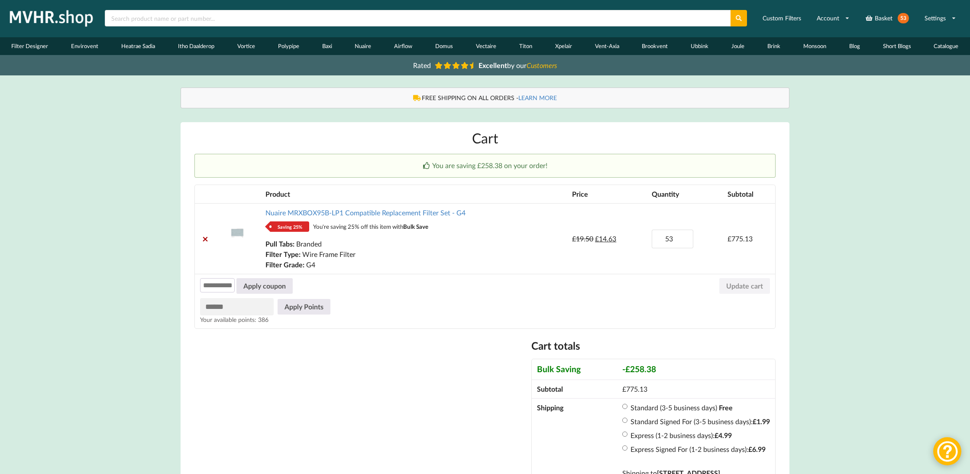
scroll to position [11, 0]
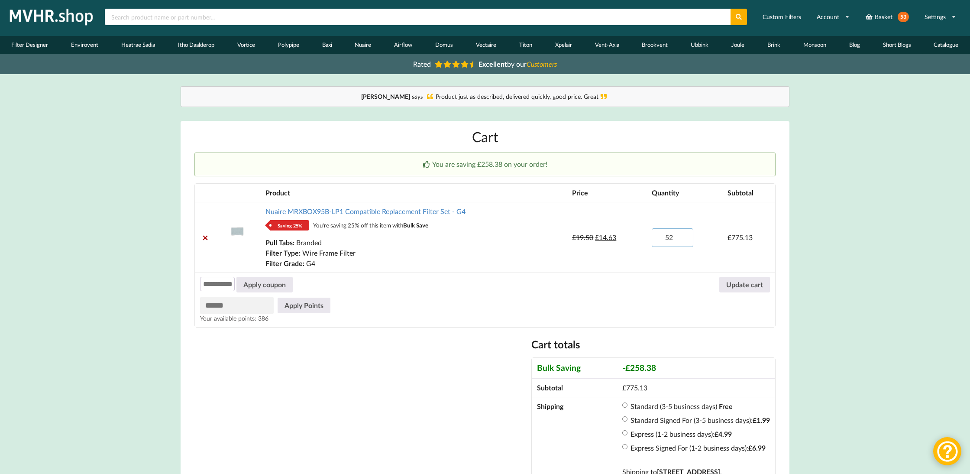
click at [685, 238] on input "52" at bounding box center [673, 237] width 42 height 19
click at [685, 238] on input "30" at bounding box center [673, 237] width 42 height 19
click at [685, 238] on input "29" at bounding box center [673, 237] width 42 height 19
click at [685, 238] on input "28" at bounding box center [673, 237] width 42 height 19
click at [685, 238] on input "27" at bounding box center [673, 237] width 42 height 19
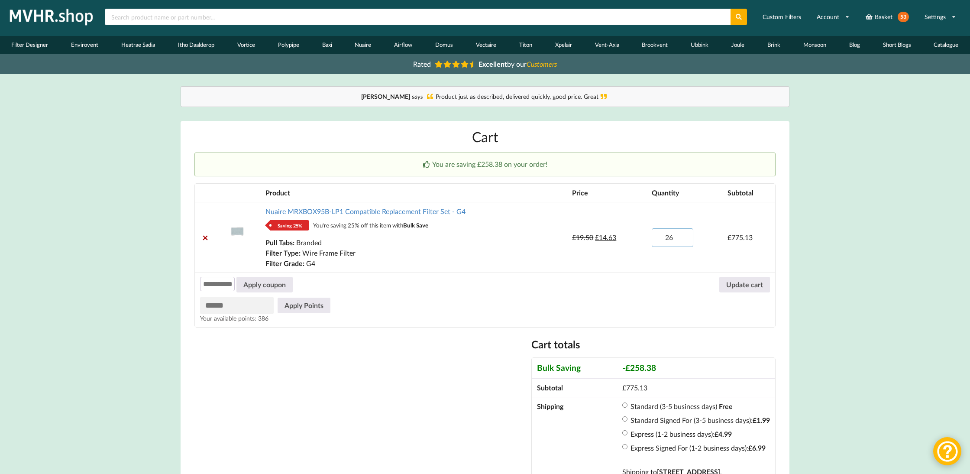
click at [685, 238] on input "26" at bounding box center [673, 237] width 42 height 19
click at [685, 238] on input "25" at bounding box center [673, 237] width 42 height 19
click at [685, 238] on input "15" at bounding box center [673, 237] width 42 height 19
click at [684, 237] on input "14" at bounding box center [673, 237] width 42 height 19
type input "15"
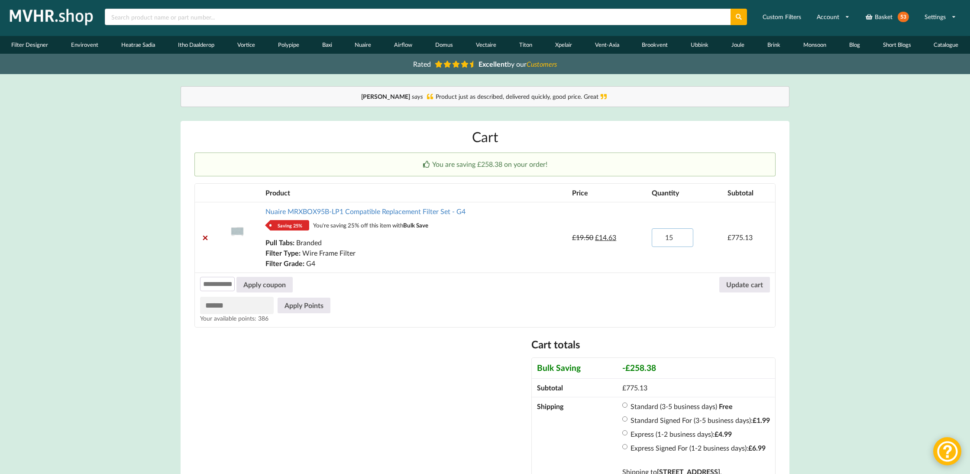
click at [683, 233] on input "15" at bounding box center [673, 237] width 42 height 19
click at [740, 286] on button "Update cart" at bounding box center [745, 285] width 51 height 16
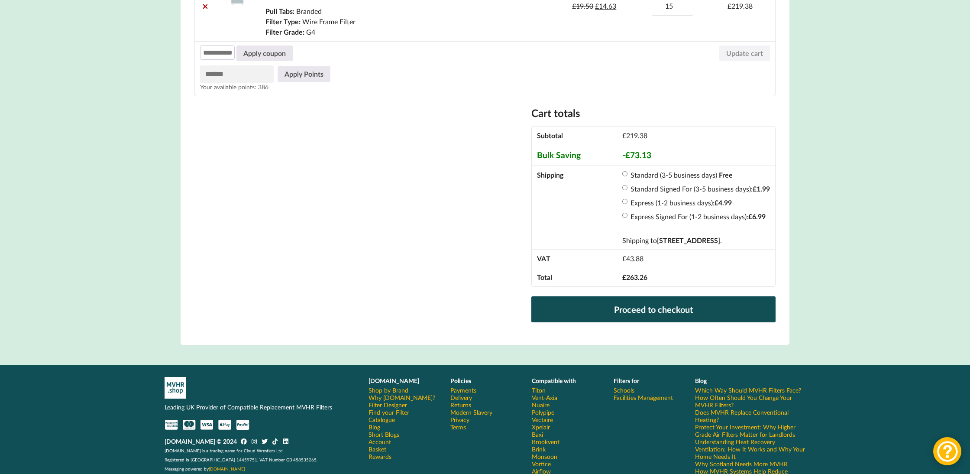
scroll to position [243, 0]
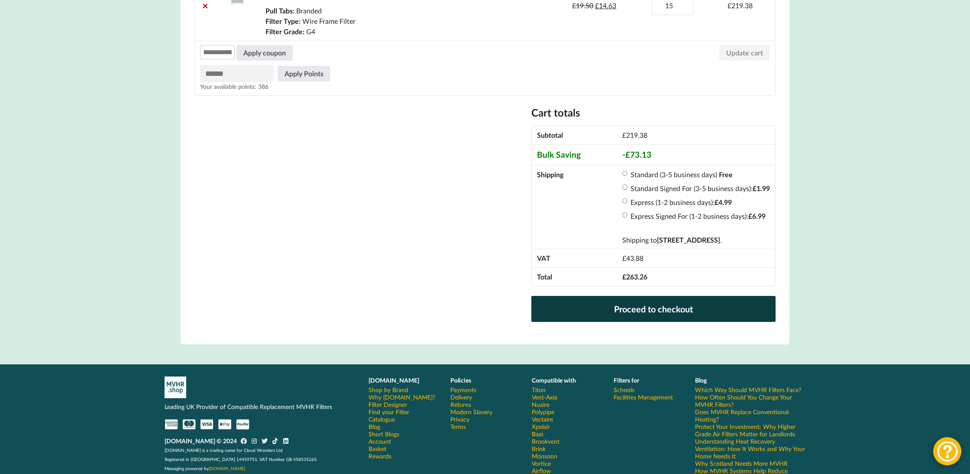
click at [616, 308] on link "Proceed to checkout" at bounding box center [654, 309] width 244 height 26
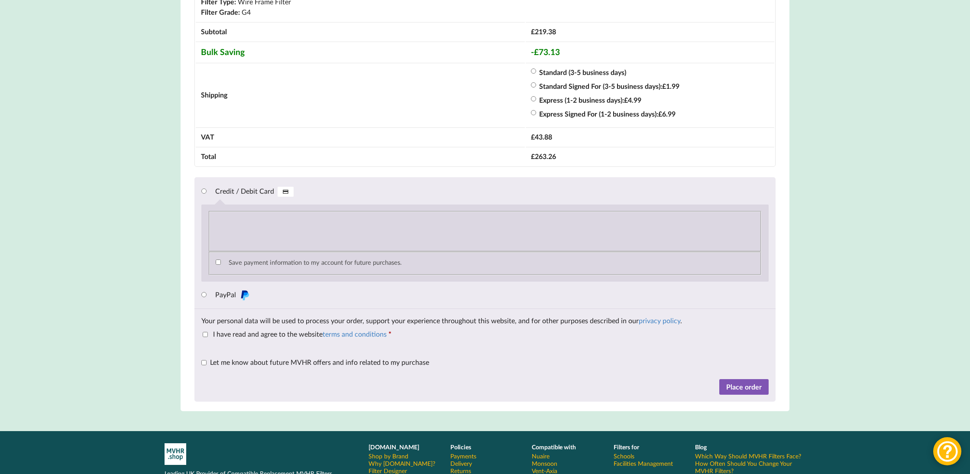
scroll to position [746, 0]
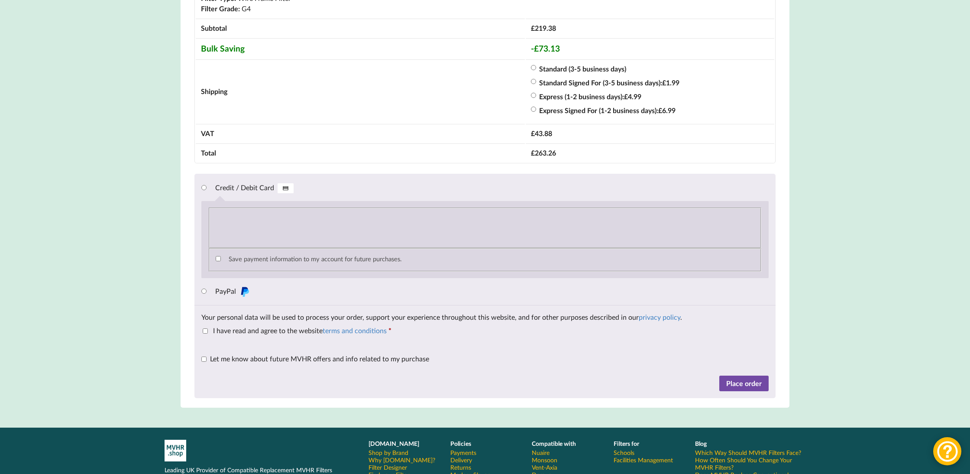
click at [738, 388] on button "Place order" at bounding box center [744, 384] width 49 height 16
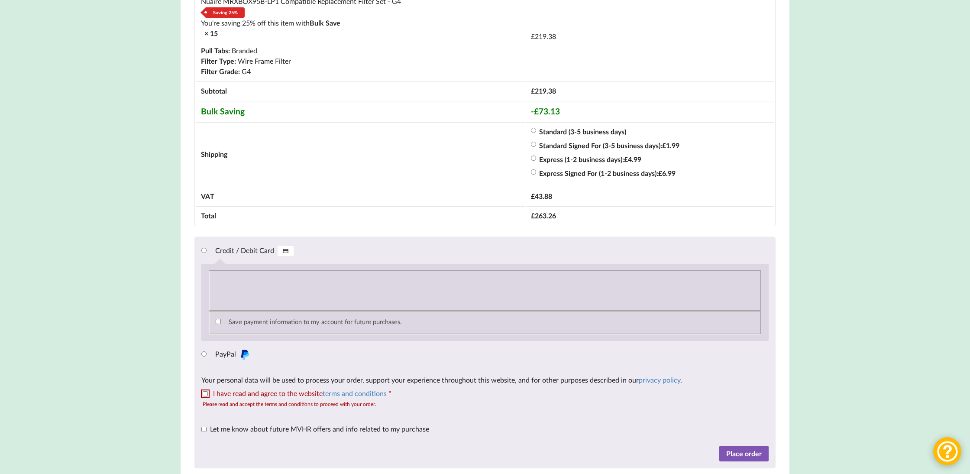
scroll to position [723, 0]
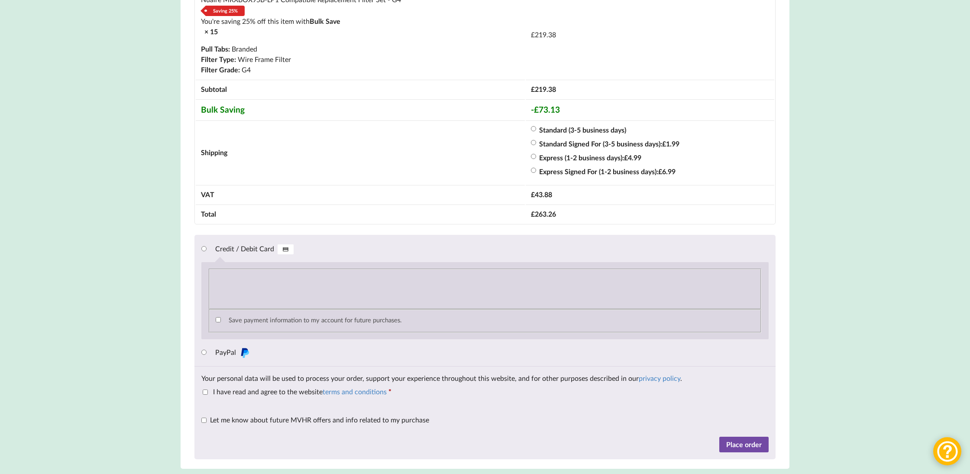
click at [746, 447] on button "Place order" at bounding box center [744, 445] width 49 height 16
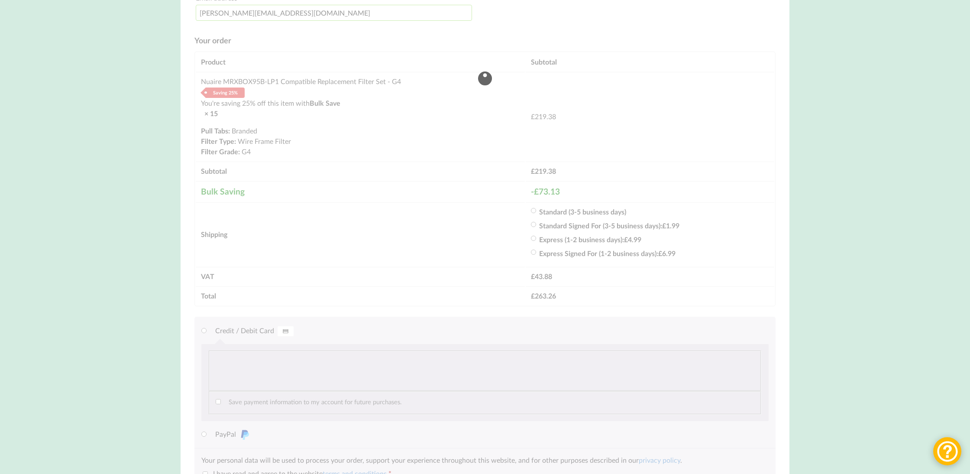
scroll to position [618, 0]
